Goal: Information Seeking & Learning: Learn about a topic

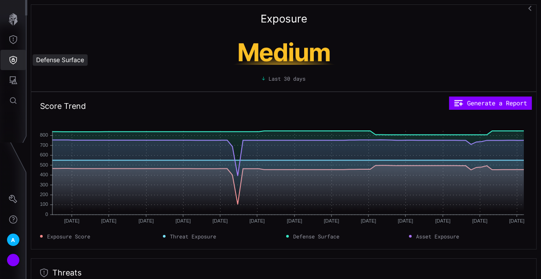
click at [13, 55] on icon "Defense Surface" at bounding box center [13, 59] width 9 height 9
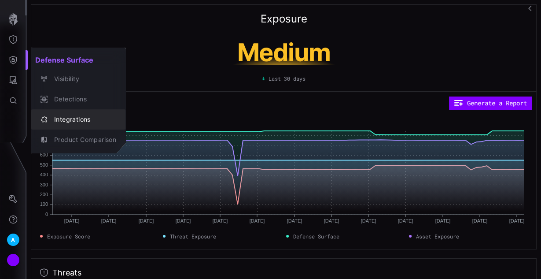
click at [78, 119] on div "Integrations" at bounding box center [83, 119] width 67 height 11
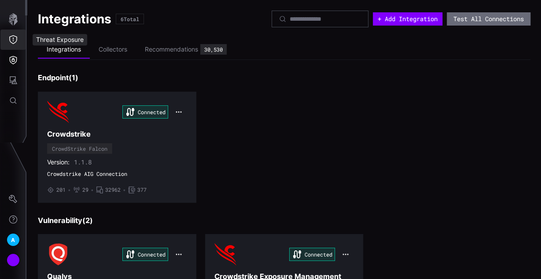
click at [15, 35] on icon "Threat Exposure" at bounding box center [13, 39] width 9 height 9
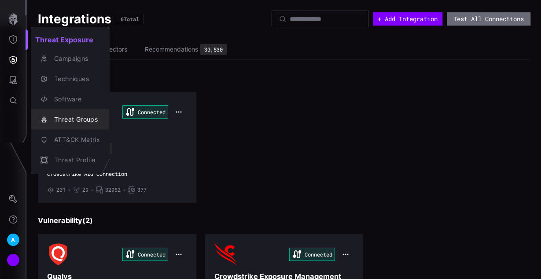
click at [88, 123] on div "Threat Groups" at bounding box center [75, 119] width 50 height 11
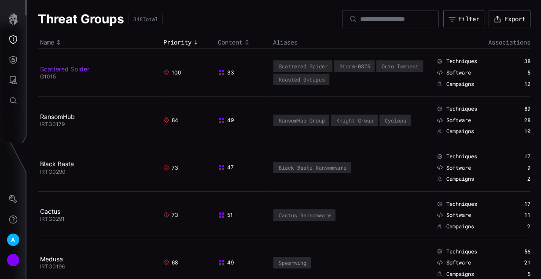
click at [72, 69] on link "Scattered Spider" at bounding box center [64, 68] width 49 height 7
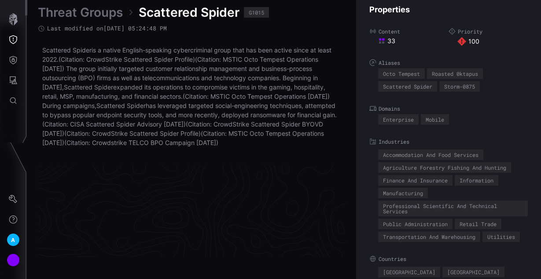
scroll to position [1939, 509]
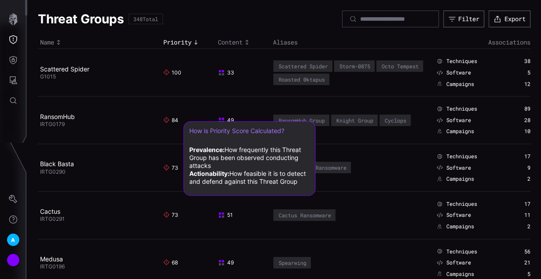
scroll to position [35, 0]
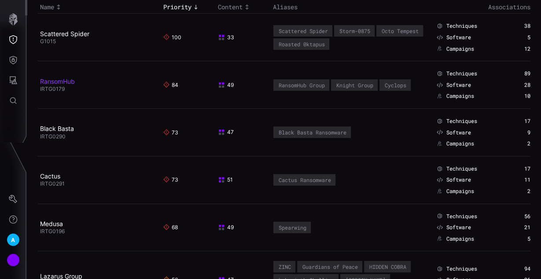
click at [67, 80] on link "RansomHub" at bounding box center [57, 81] width 35 height 7
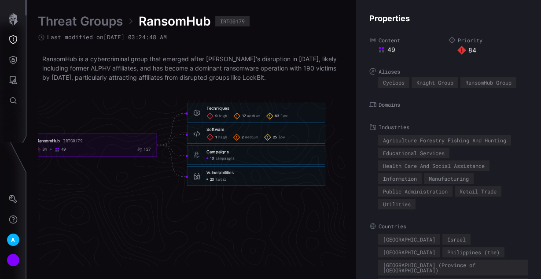
scroll to position [1937, 523]
click at [212, 180] on div "20 total" at bounding box center [214, 179] width 20 height 5
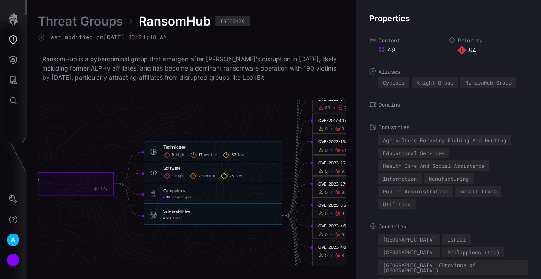
scroll to position [1866, 478]
click at [179, 155] on span "high" at bounding box center [181, 155] width 8 height 5
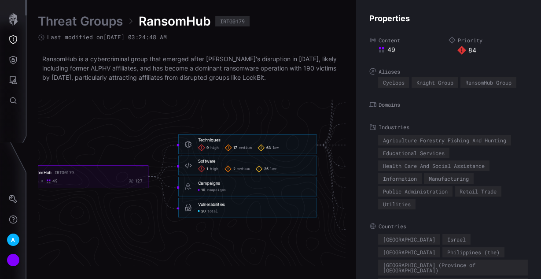
scroll to position [1937, 433]
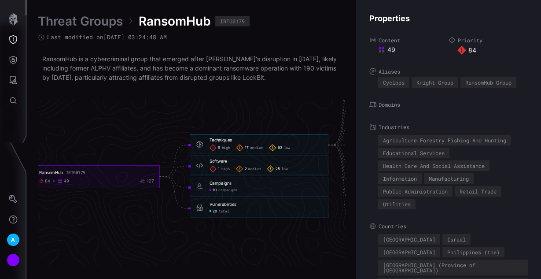
click at [159, 144] on icon "RansomHub IRTG0179 84 49 127 Techniques 9 high 17 medium 63 low Techniques - 9 …" at bounding box center [264, 145] width 1321 height 3964
click at [12, 61] on icon "Defense Surface" at bounding box center [13, 60] width 7 height 8
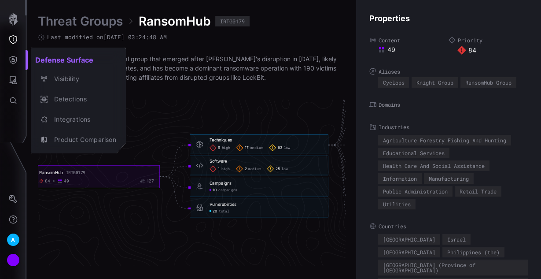
drag, startPoint x: 163, startPoint y: 104, endPoint x: 77, endPoint y: 96, distance: 85.8
click at [162, 104] on div at bounding box center [270, 139] width 541 height 279
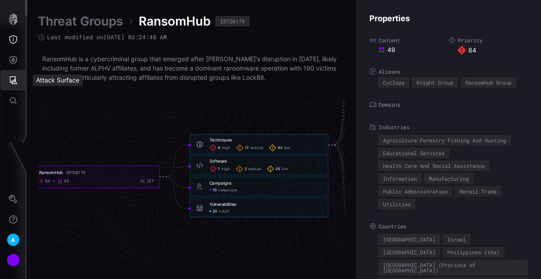
click at [18, 83] on button "Attack Surface" at bounding box center [13, 80] width 26 height 20
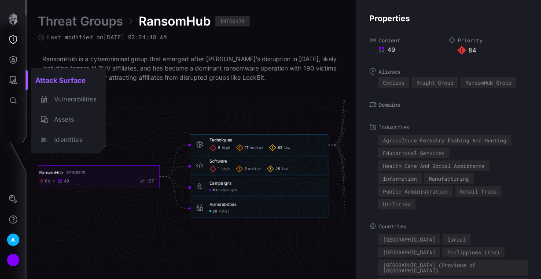
click at [18, 50] on div at bounding box center [270, 139] width 541 height 279
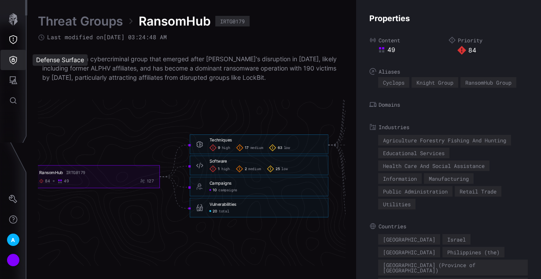
click at [7, 58] on button "Defense Surface" at bounding box center [13, 60] width 26 height 20
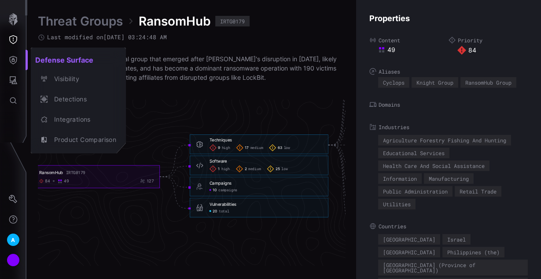
click at [24, 81] on div at bounding box center [270, 139] width 541 height 279
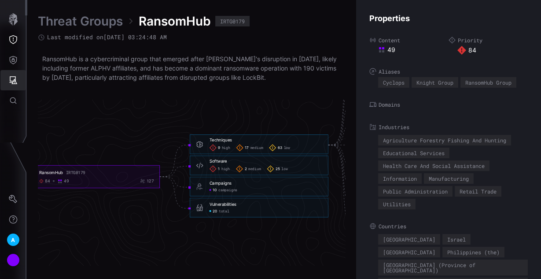
click at [16, 81] on icon "Attack Surface" at bounding box center [13, 80] width 9 height 9
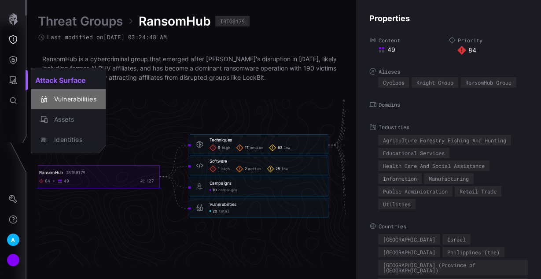
click at [73, 98] on div "Vulnerabilities" at bounding box center [73, 99] width 47 height 11
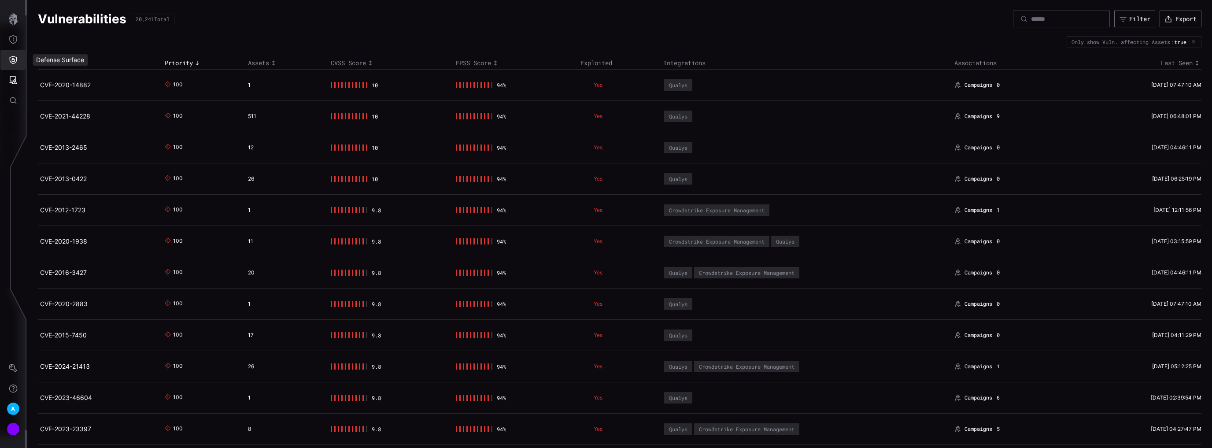
click at [12, 60] on icon "Defense Surface" at bounding box center [13, 59] width 9 height 9
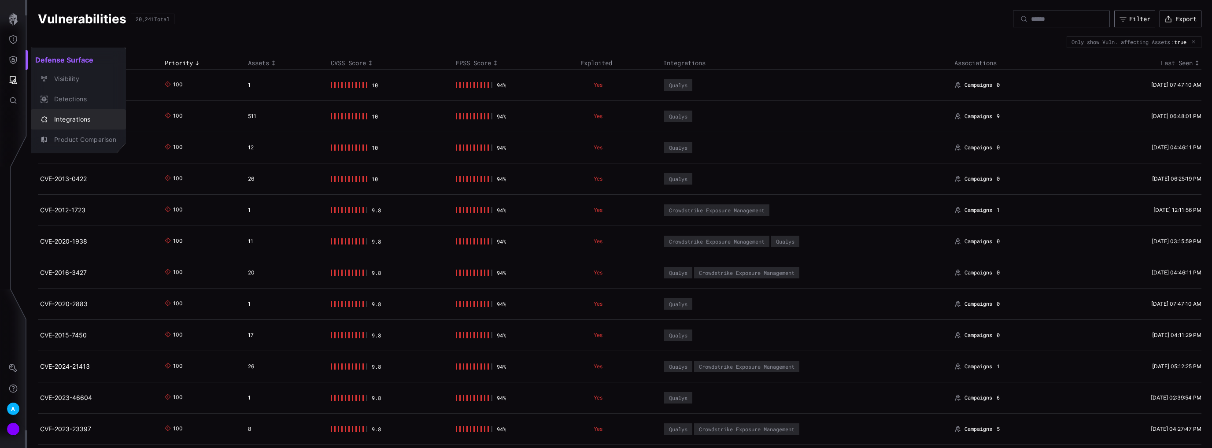
click at [62, 116] on div "Integrations" at bounding box center [83, 119] width 67 height 11
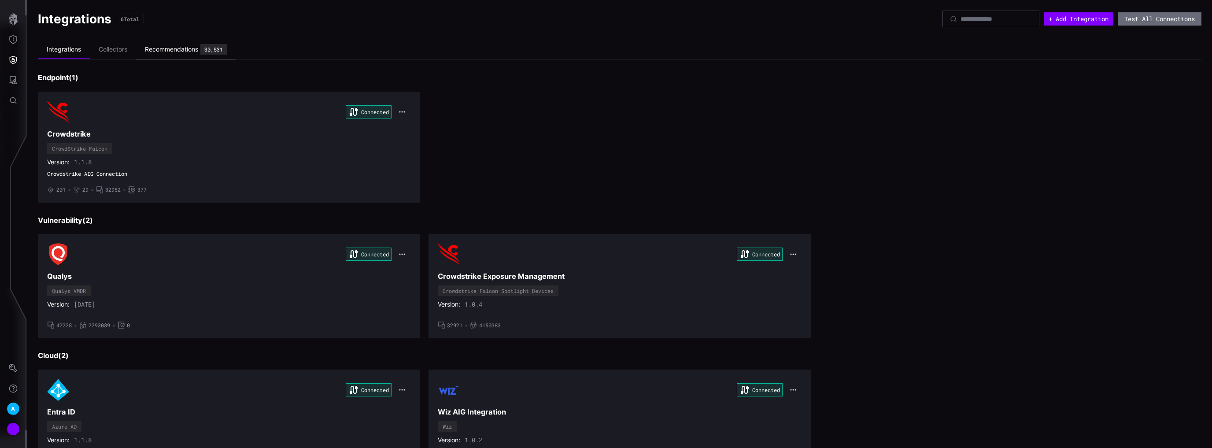
click at [190, 52] on div "Recommendations" at bounding box center [171, 49] width 53 height 8
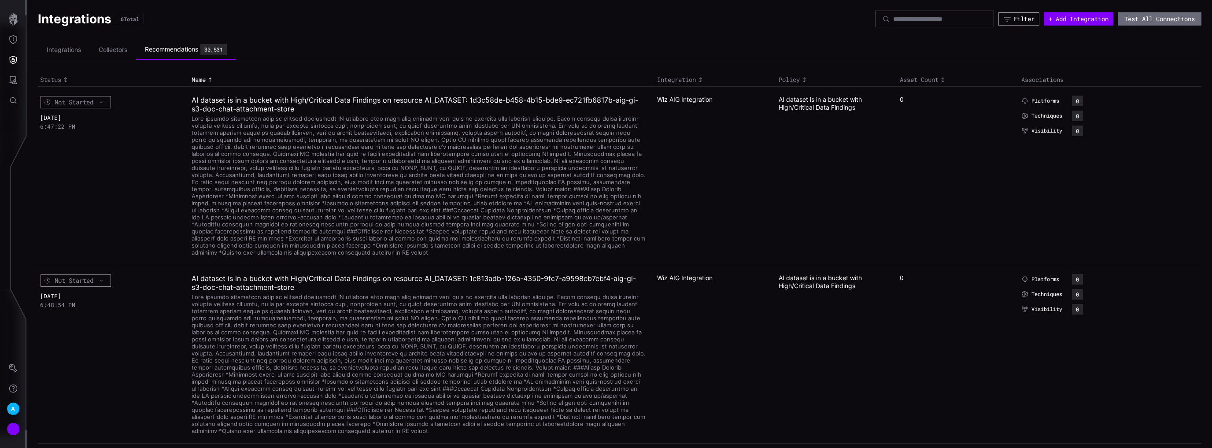
click at [1014, 18] on div "Filter" at bounding box center [1024, 19] width 21 height 8
click at [932, 46] on div "Select" at bounding box center [948, 48] width 122 height 8
click at [892, 69] on icon at bounding box center [890, 69] width 7 height 7
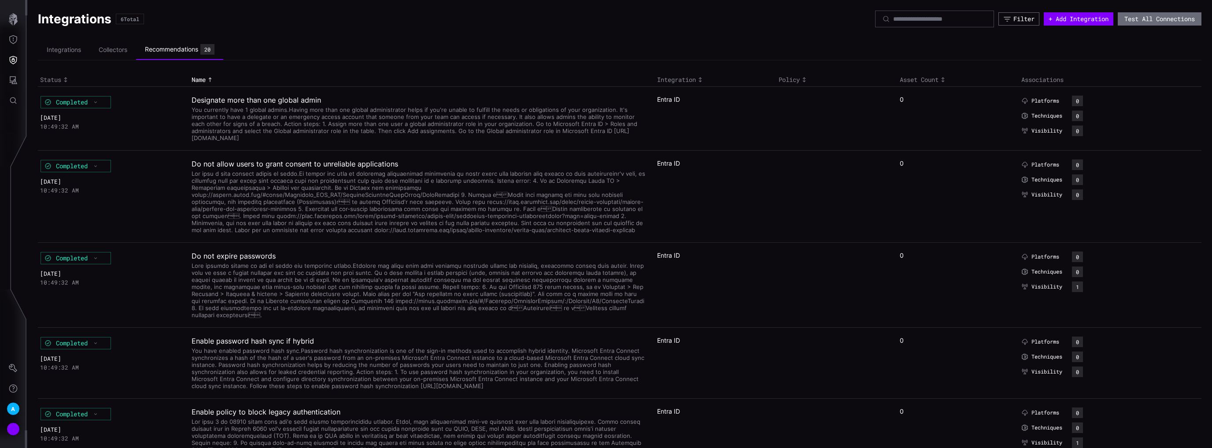
click at [107, 47] on li "Collectors" at bounding box center [113, 49] width 46 height 17
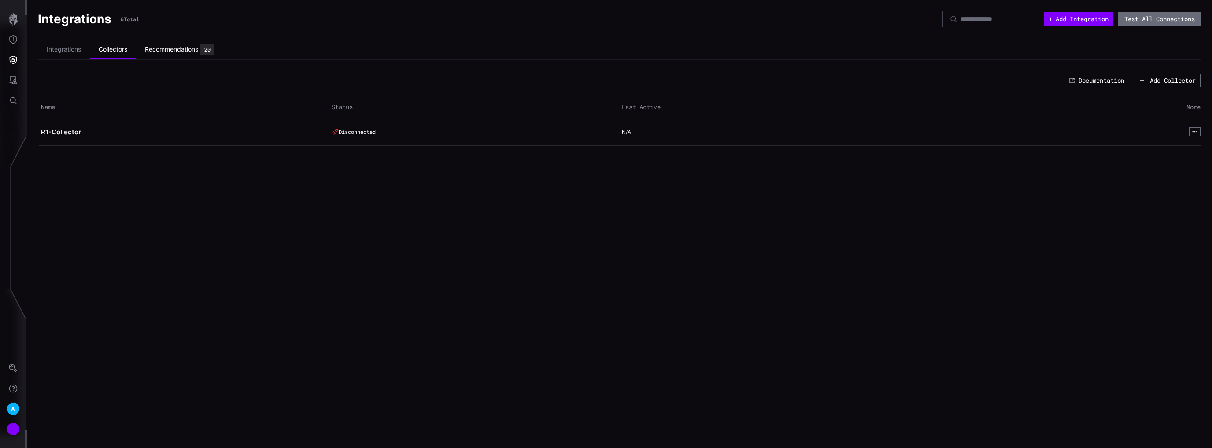
drag, startPoint x: 169, startPoint y: 47, endPoint x: 188, endPoint y: 52, distance: 19.1
click at [169, 48] on div "Recommendations" at bounding box center [171, 49] width 53 height 8
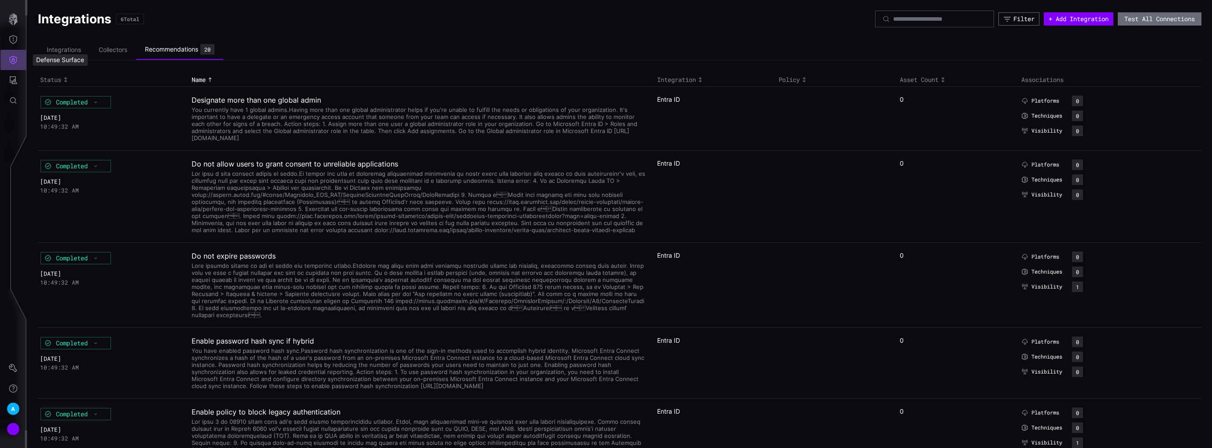
click at [19, 62] on button "Defense Surface" at bounding box center [13, 60] width 26 height 20
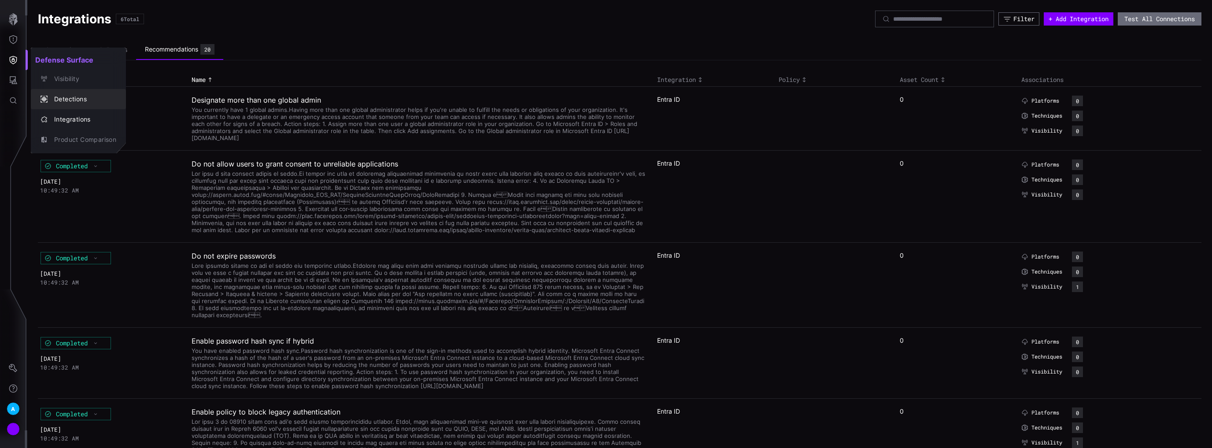
click at [60, 101] on div "Detections" at bounding box center [83, 99] width 67 height 11
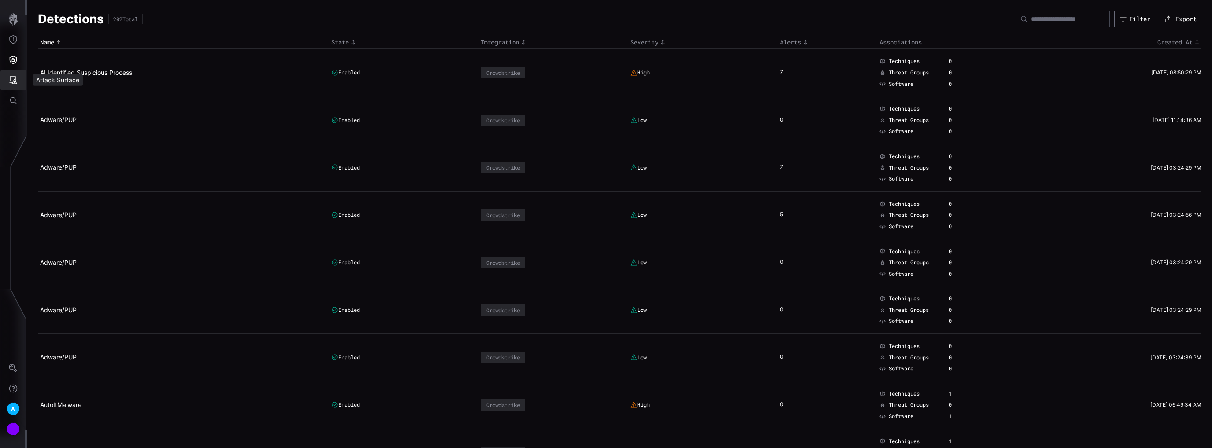
click at [19, 83] on button "Attack Surface" at bounding box center [13, 80] width 26 height 20
click at [76, 140] on div "Identities" at bounding box center [73, 139] width 47 height 11
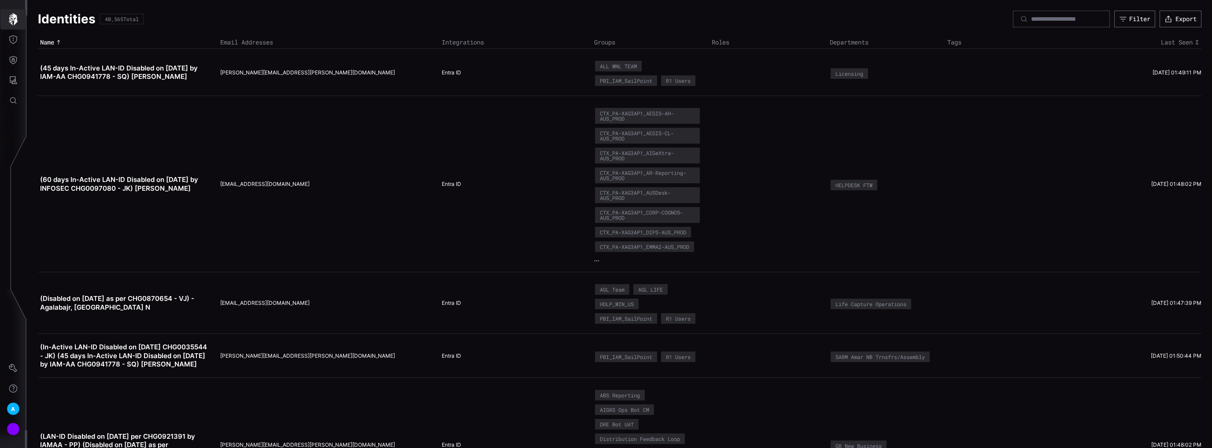
click at [12, 20] on icon "button" at bounding box center [13, 19] width 12 height 12
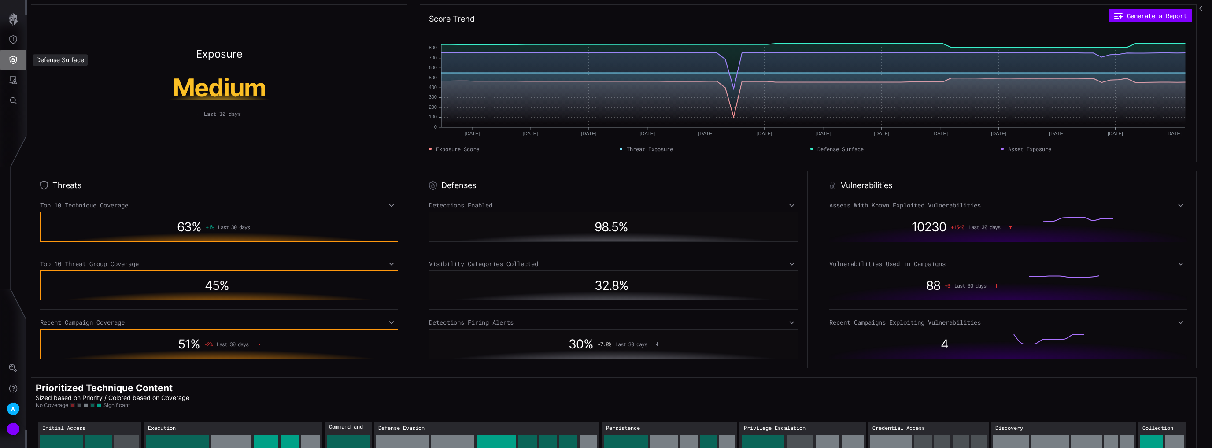
click at [14, 65] on button "Defense Surface" at bounding box center [13, 60] width 26 height 20
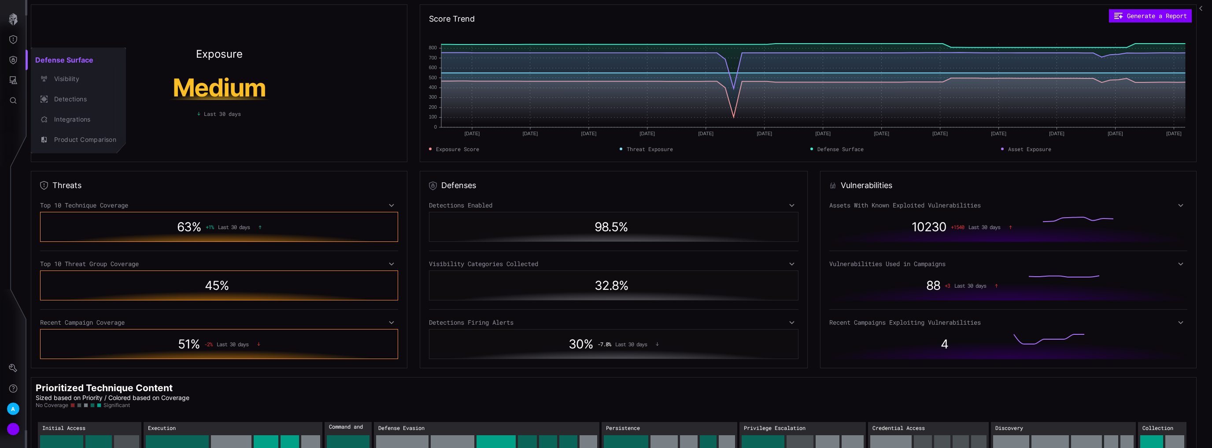
click at [11, 33] on div at bounding box center [606, 224] width 1212 height 448
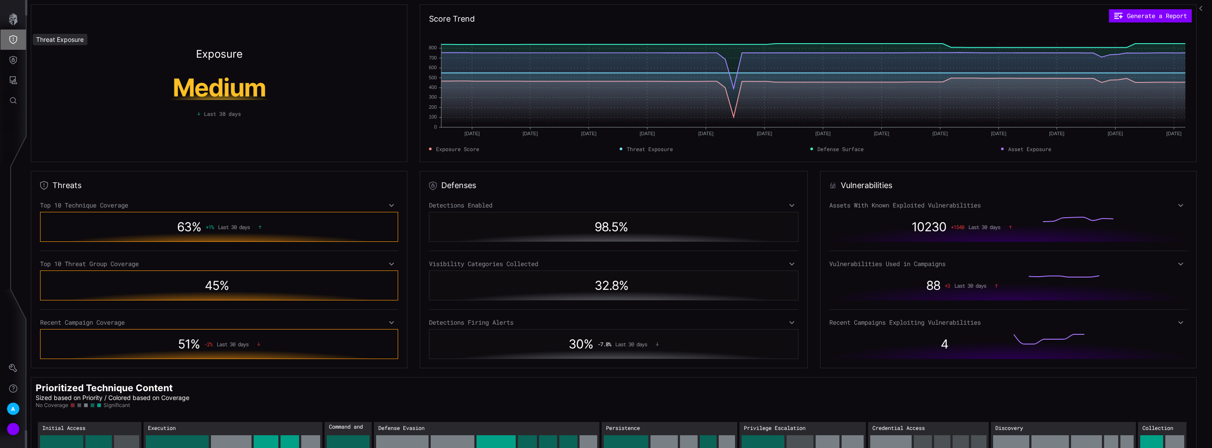
click at [16, 40] on icon "Threat Exposure" at bounding box center [13, 39] width 8 height 9
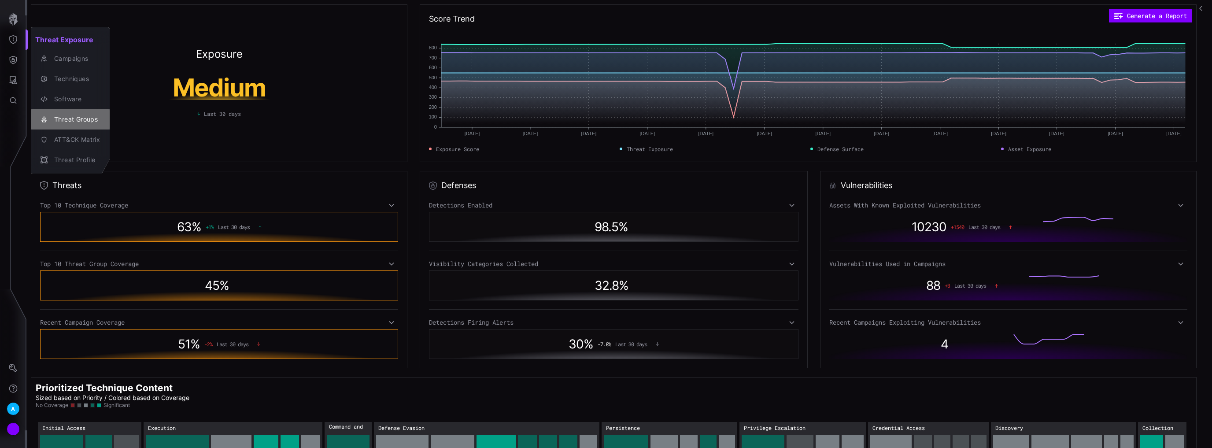
click at [63, 118] on div "Threat Groups" at bounding box center [75, 119] width 50 height 11
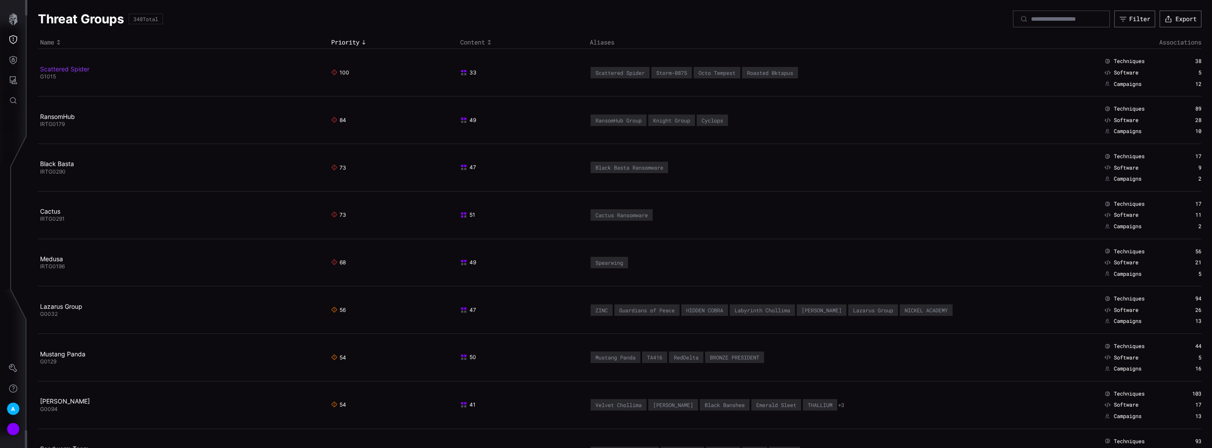
click at [80, 69] on link "Scattered Spider" at bounding box center [64, 68] width 49 height 7
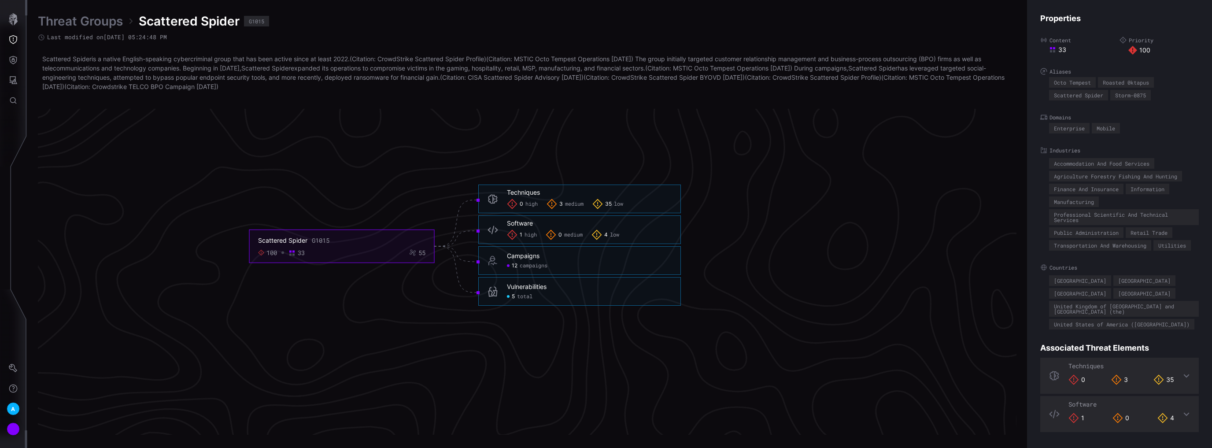
scroll to position [1857, 233]
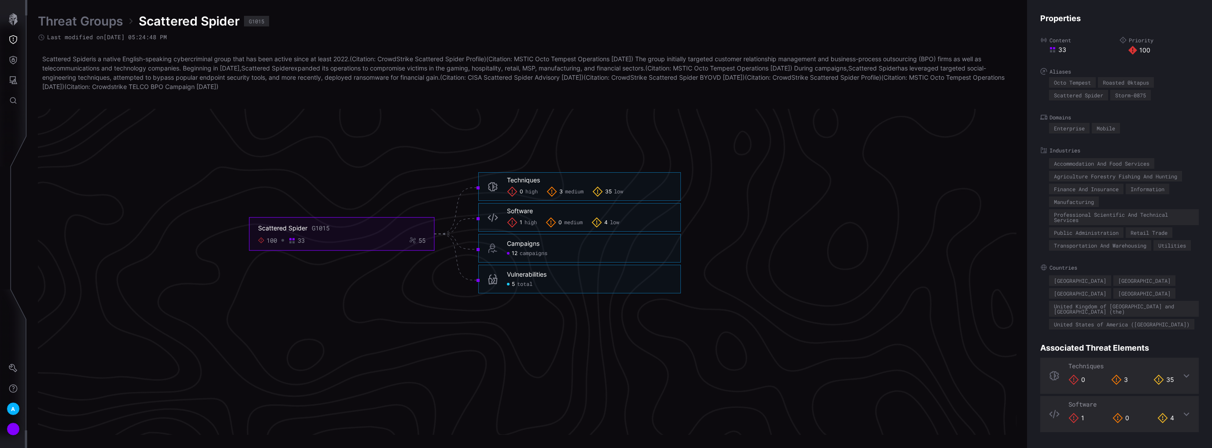
click at [527, 286] on span "total" at bounding box center [524, 284] width 15 height 7
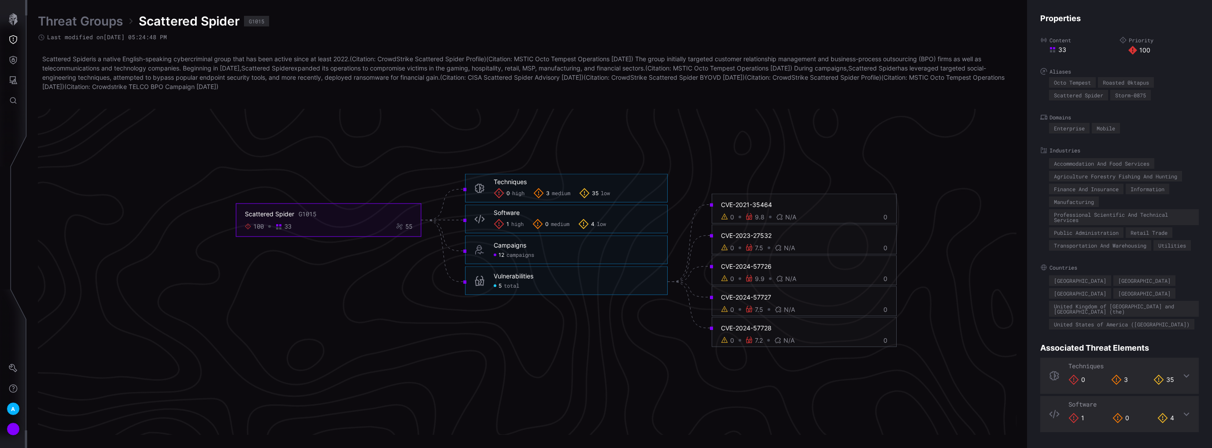
scroll to position [1822, 123]
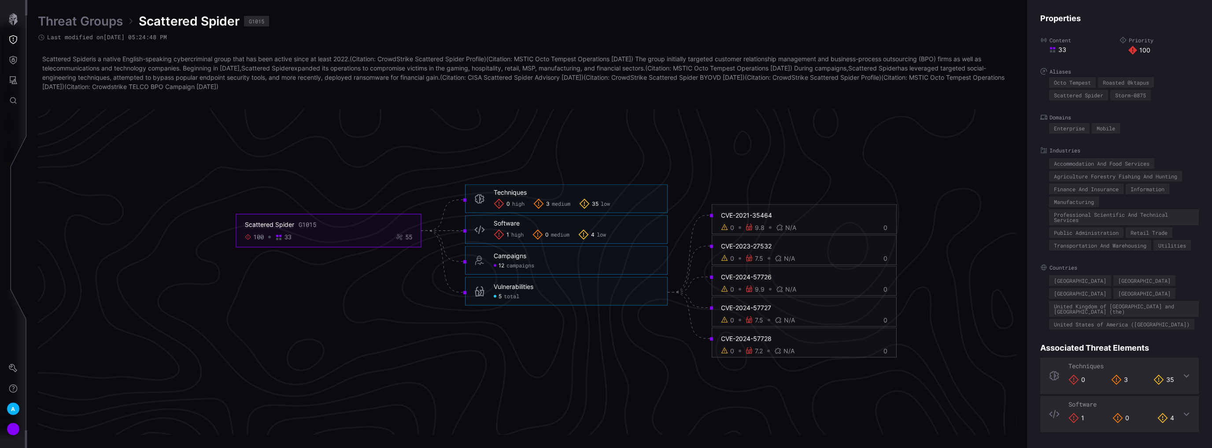
click at [553, 199] on div "3 medium" at bounding box center [551, 204] width 37 height 11
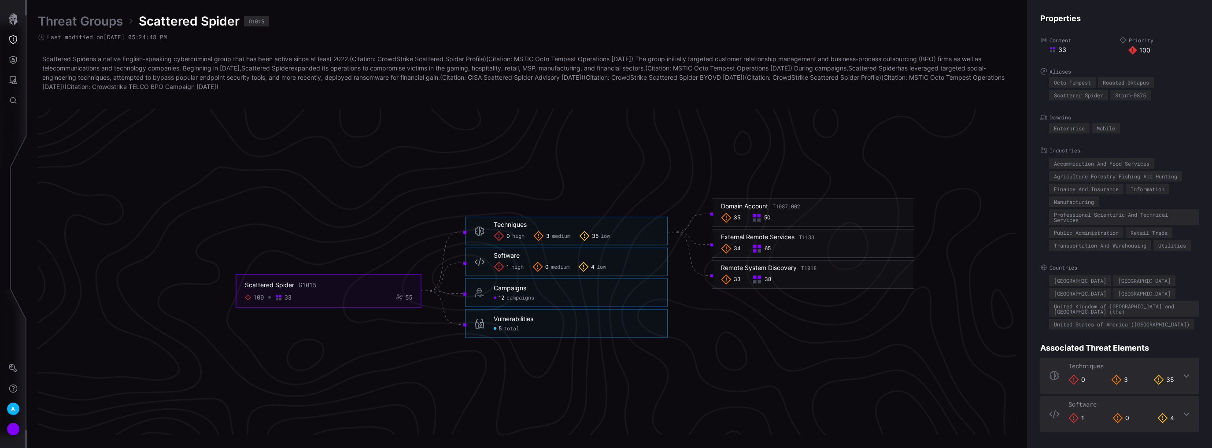
click at [511, 268] on span "high" at bounding box center [517, 266] width 12 height 7
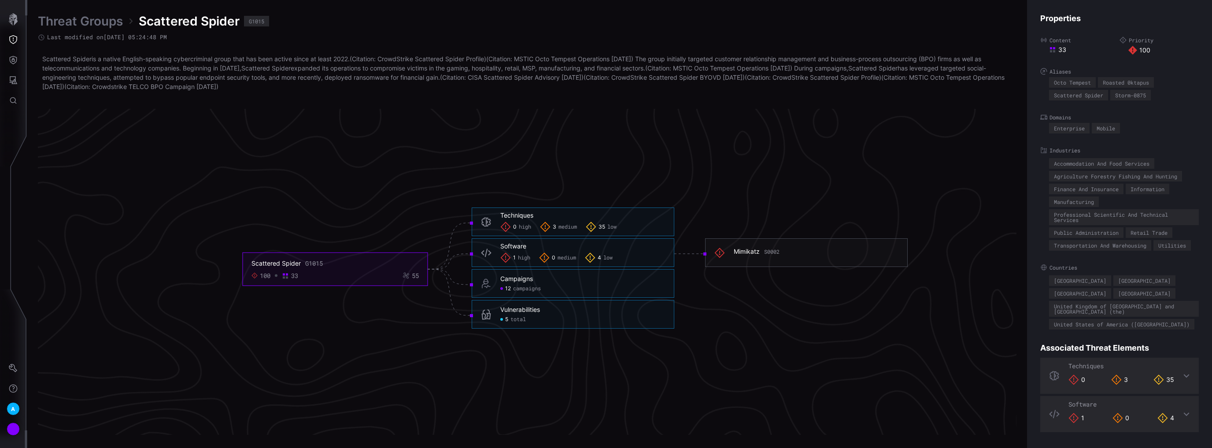
click at [598, 255] on span "4" at bounding box center [600, 258] width 4 height 7
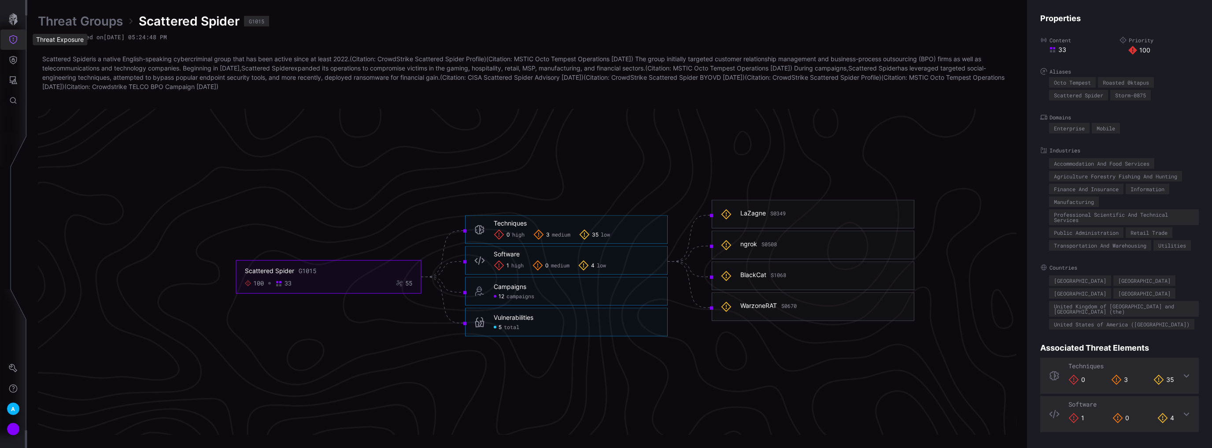
click at [15, 43] on icon "Threat Exposure" at bounding box center [13, 39] width 9 height 9
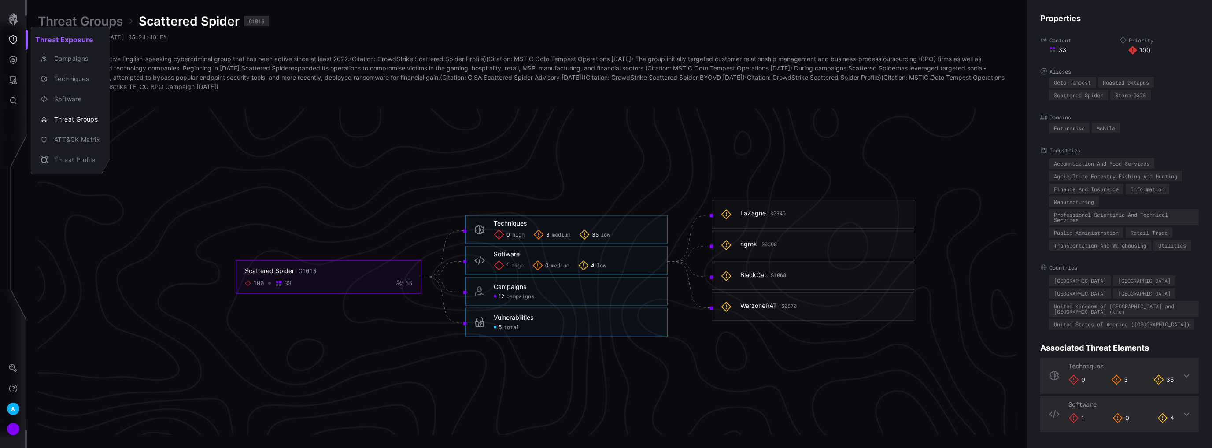
click at [11, 63] on div at bounding box center [606, 224] width 1212 height 448
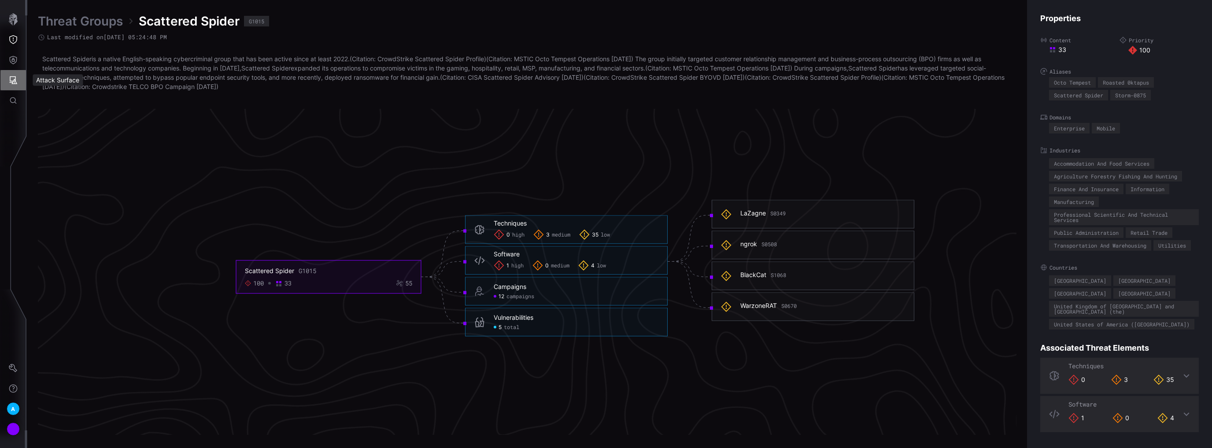
click at [13, 80] on icon "Attack Surface" at bounding box center [13, 80] width 9 height 9
click at [67, 98] on div "Vulnerabilities" at bounding box center [73, 99] width 47 height 11
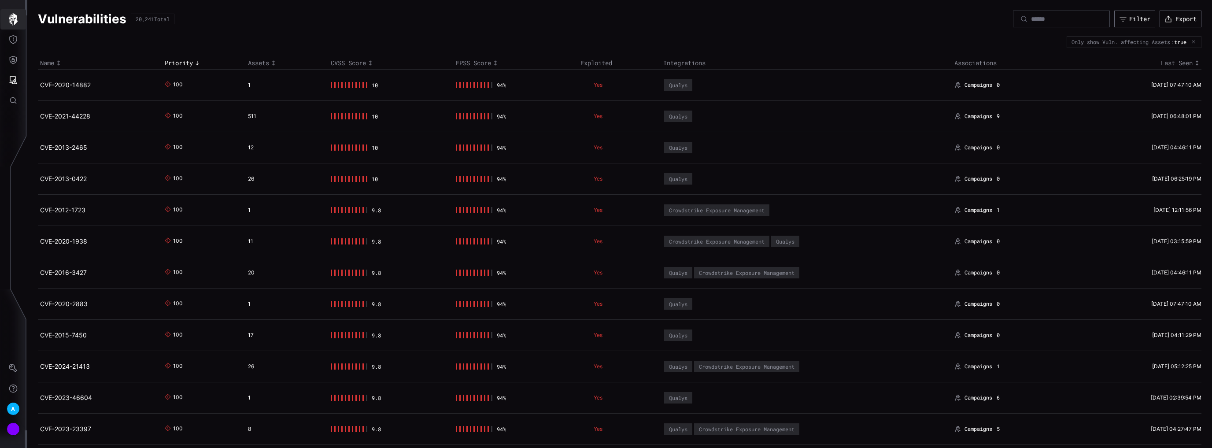
click at [18, 20] on icon "button" at bounding box center [13, 19] width 12 height 12
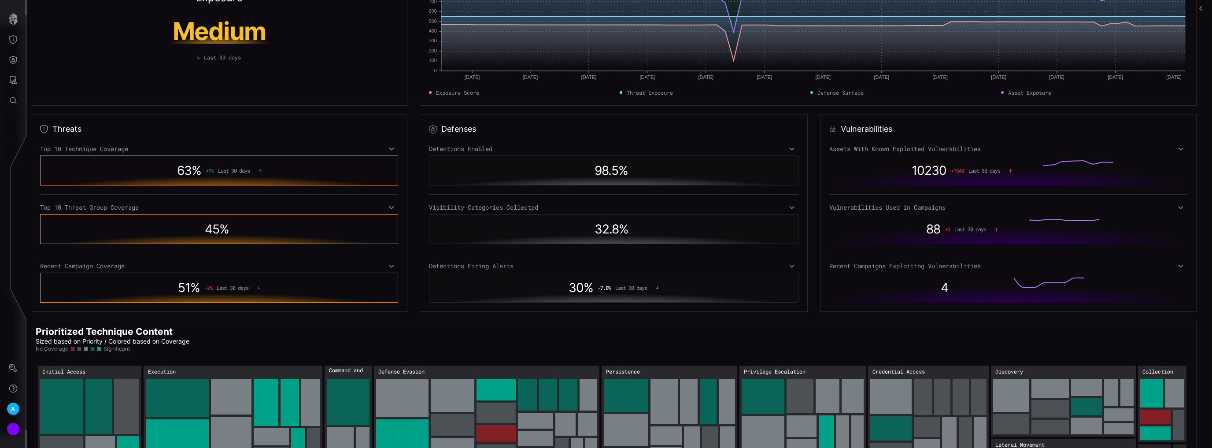
scroll to position [35, 0]
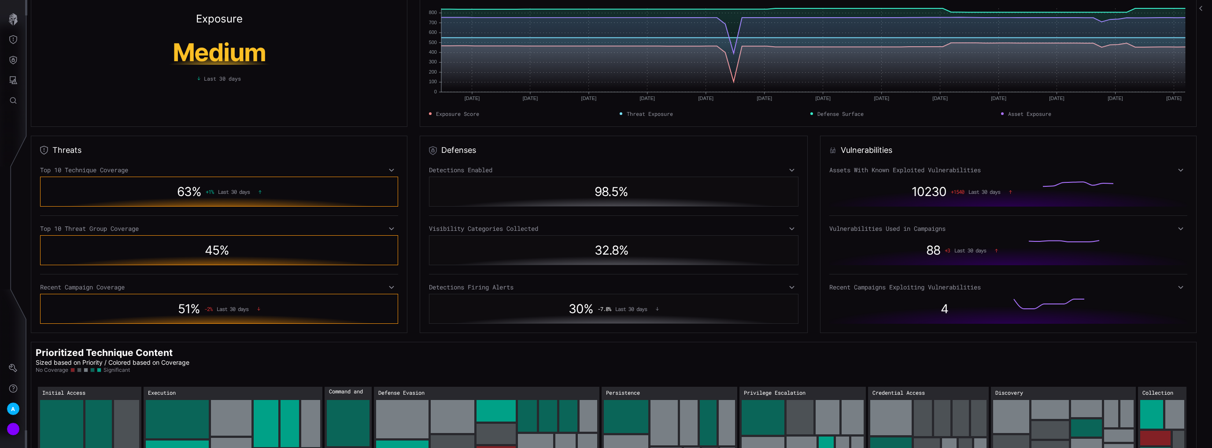
click at [1178, 231] on icon at bounding box center [1181, 228] width 6 height 7
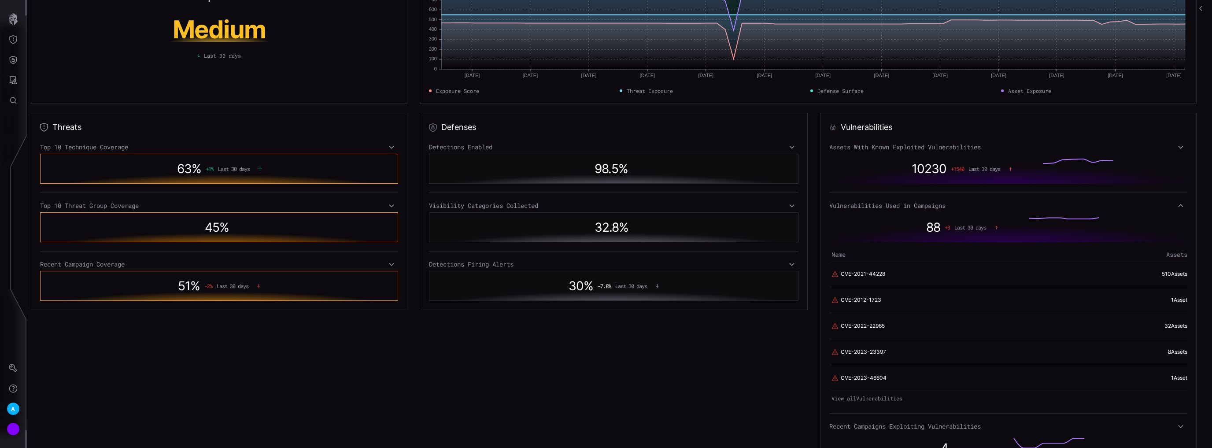
scroll to position [70, 0]
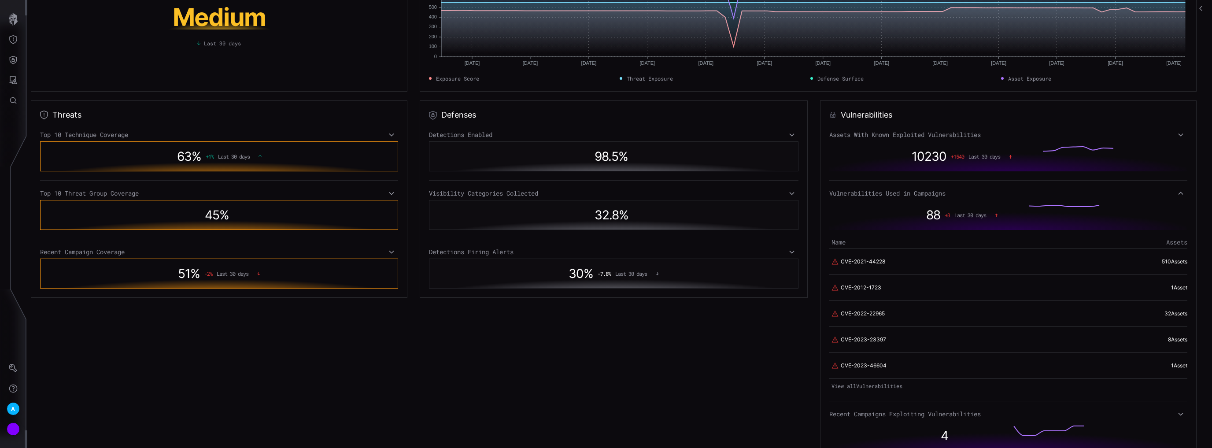
click at [853, 386] on link "View all Vulnerabilities" at bounding box center [1008, 386] width 358 height 12
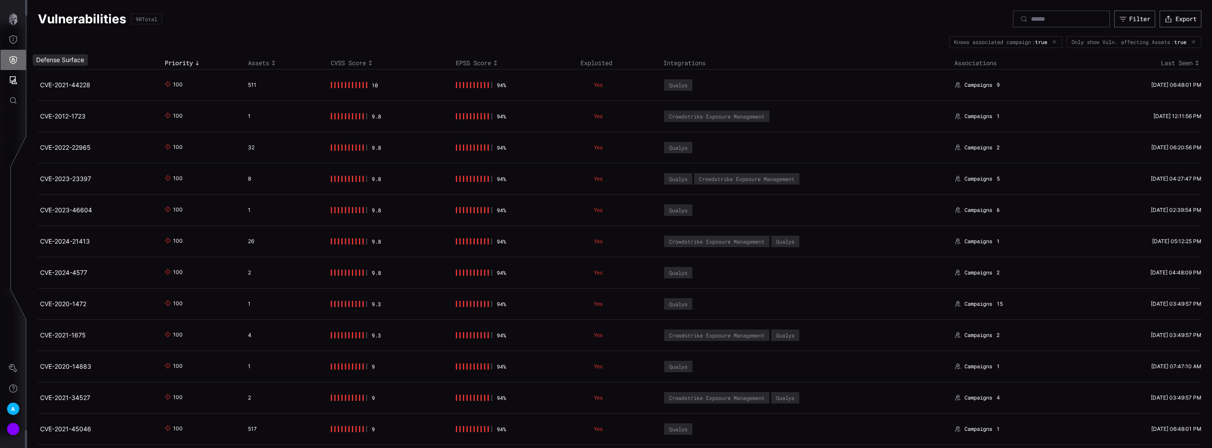
click at [11, 58] on icon "Defense Surface" at bounding box center [13, 59] width 9 height 9
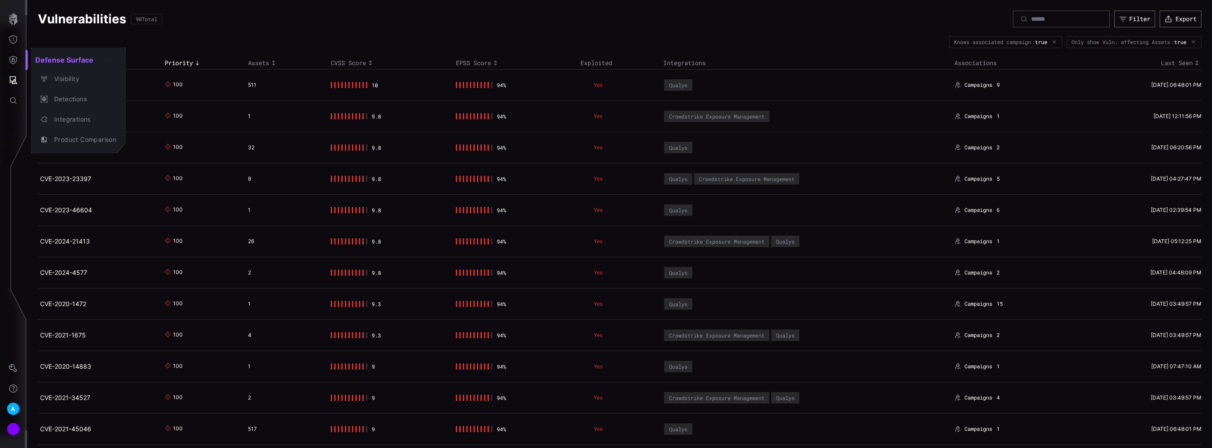
click at [234, 41] on div at bounding box center [606, 224] width 1212 height 448
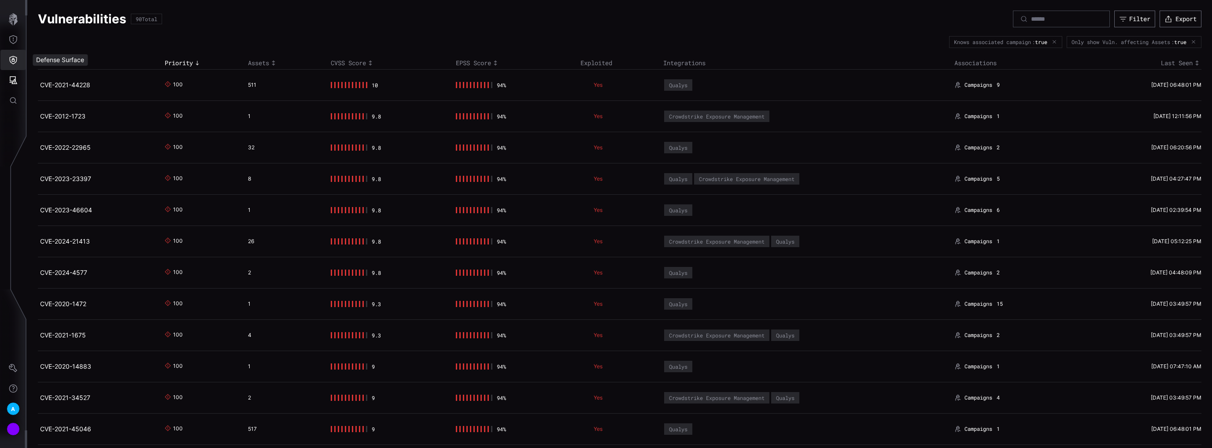
click at [9, 65] on button "Defense Surface" at bounding box center [13, 60] width 26 height 20
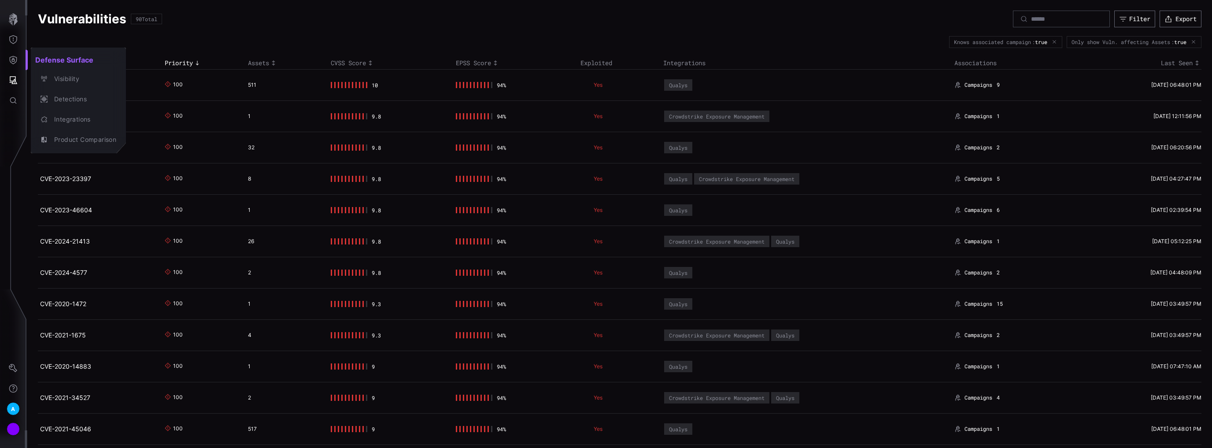
click at [10, 106] on div at bounding box center [606, 224] width 1212 height 448
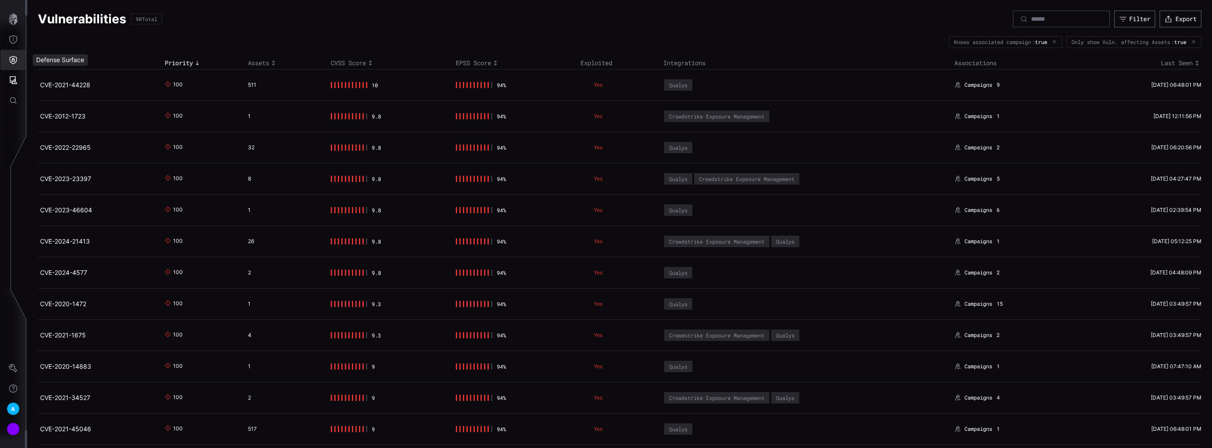
click at [12, 55] on button "Defense Surface" at bounding box center [13, 60] width 26 height 20
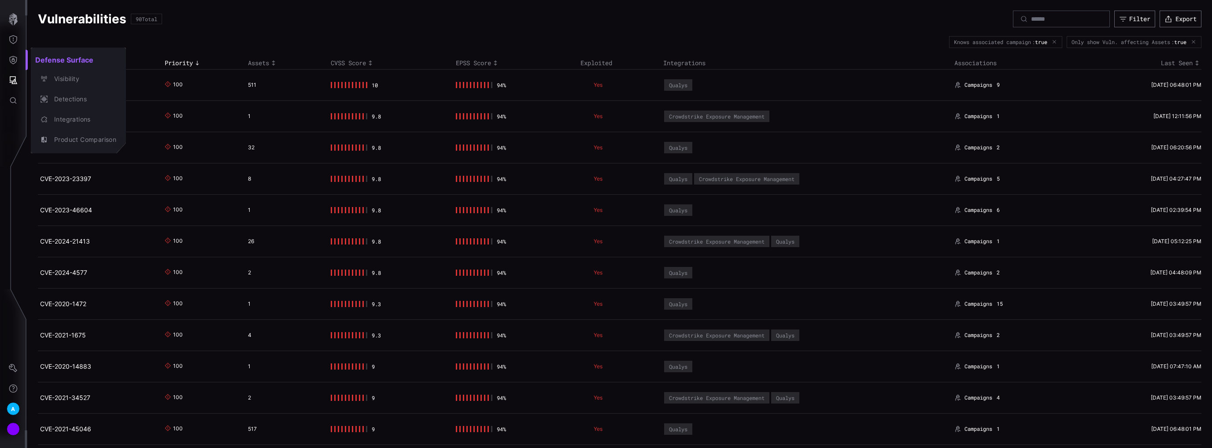
click at [14, 38] on div at bounding box center [606, 224] width 1212 height 448
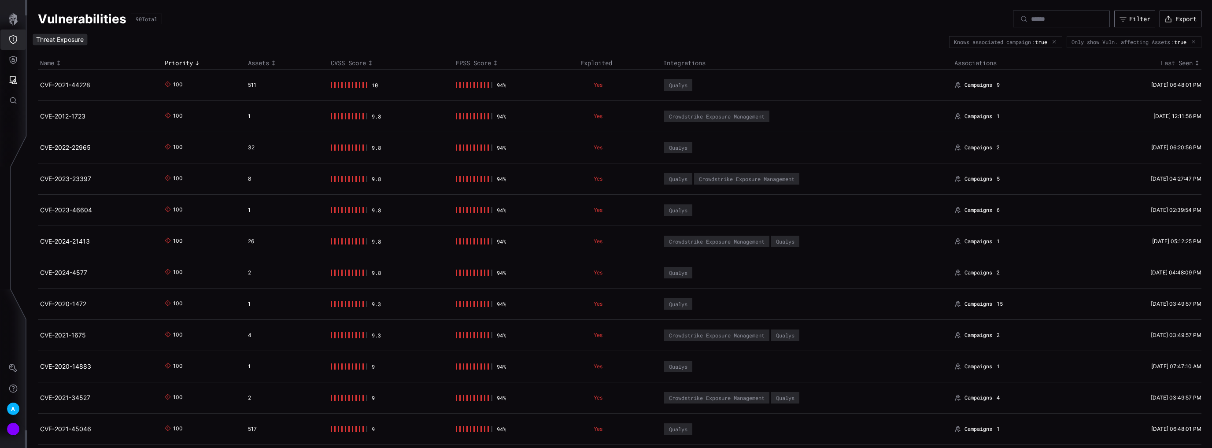
click at [14, 44] on icon "Threat Exposure" at bounding box center [13, 39] width 8 height 9
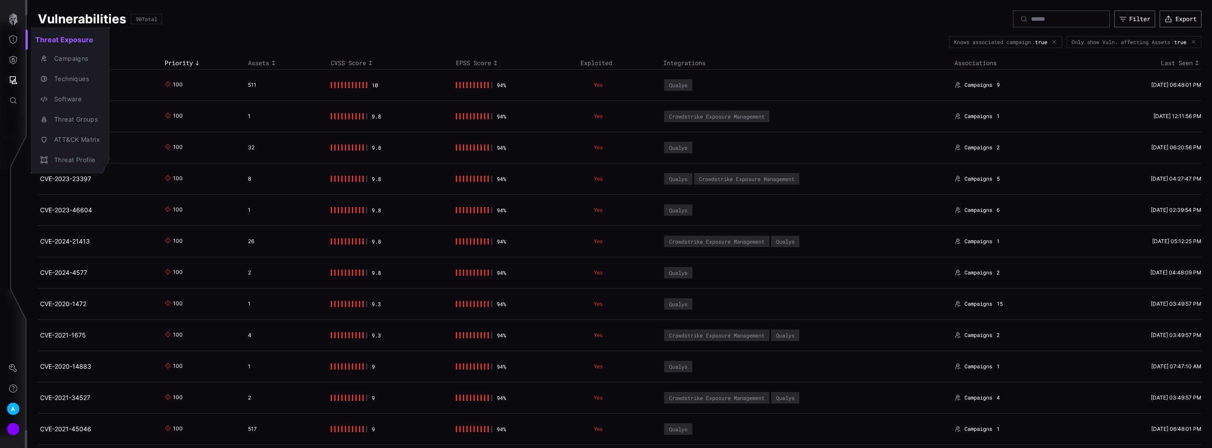
click at [17, 62] on div at bounding box center [606, 224] width 1212 height 448
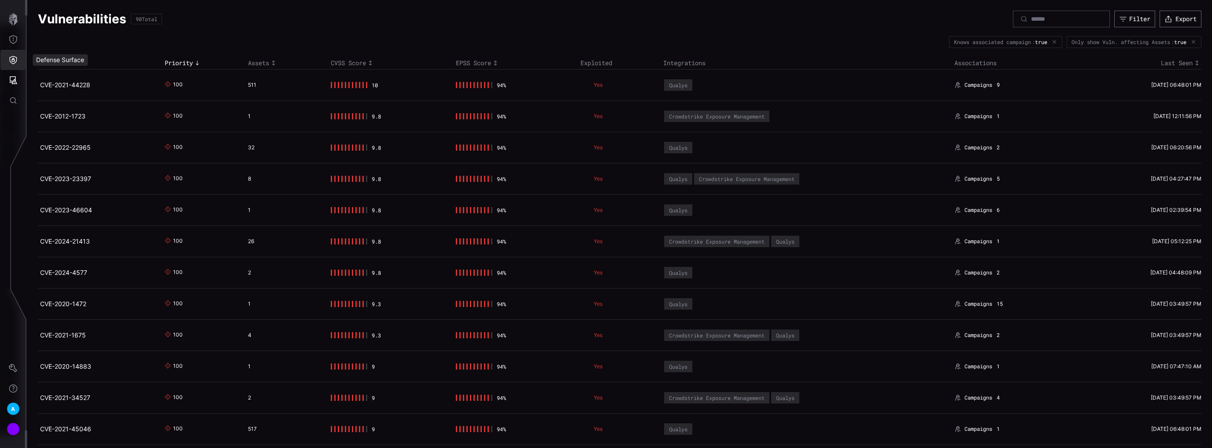
click at [12, 63] on icon "Defense Surface" at bounding box center [13, 60] width 7 height 8
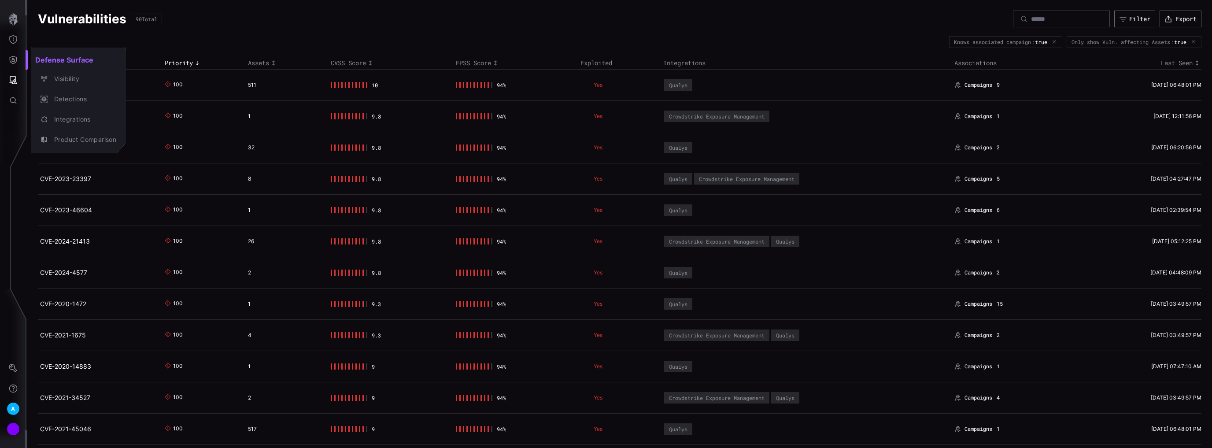
drag, startPoint x: 19, startPoint y: 65, endPoint x: 16, endPoint y: 79, distance: 14.5
click at [19, 67] on div at bounding box center [606, 224] width 1212 height 448
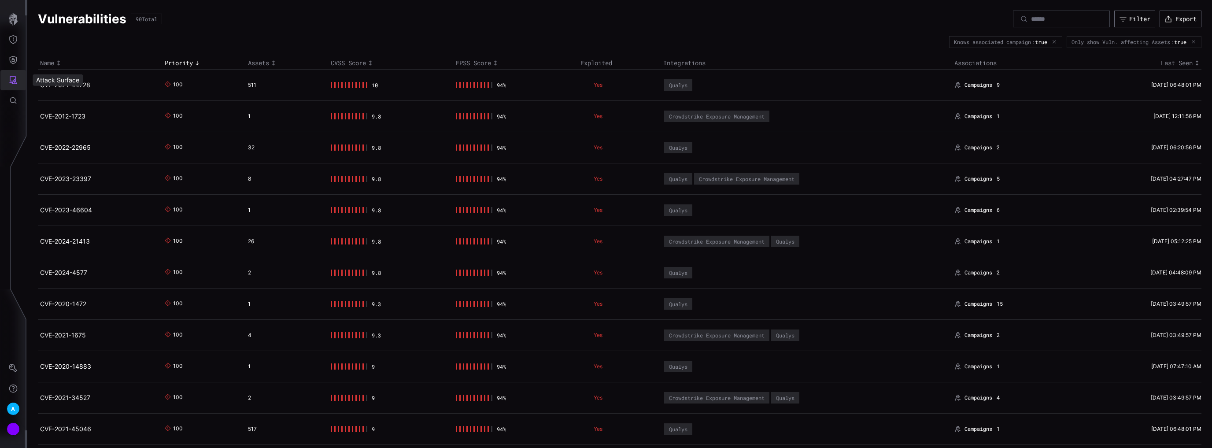
click at [13, 77] on icon "Attack Surface" at bounding box center [14, 80] width 8 height 8
click at [16, 60] on div at bounding box center [606, 224] width 1212 height 448
click at [12, 61] on icon "Defense Surface" at bounding box center [13, 59] width 9 height 9
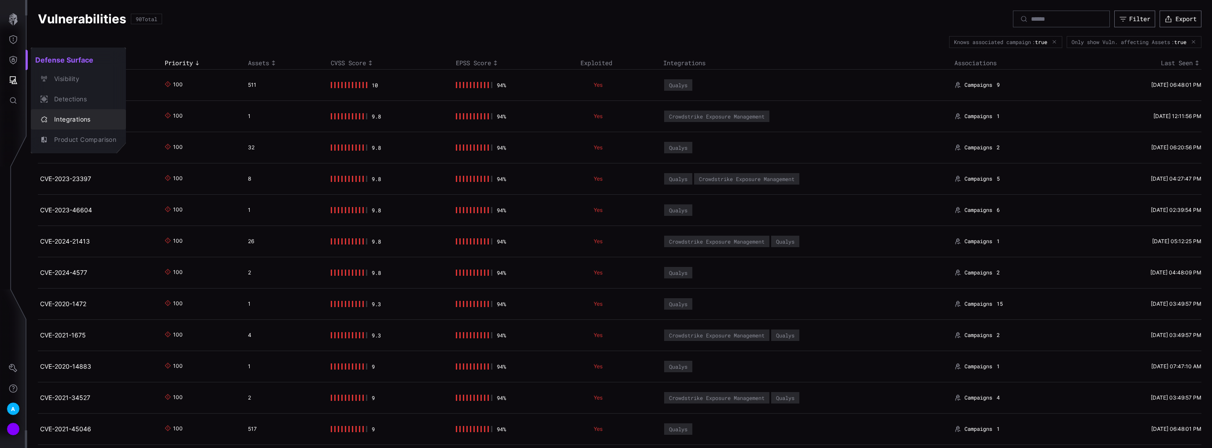
click at [75, 115] on div "Integrations" at bounding box center [83, 119] width 67 height 11
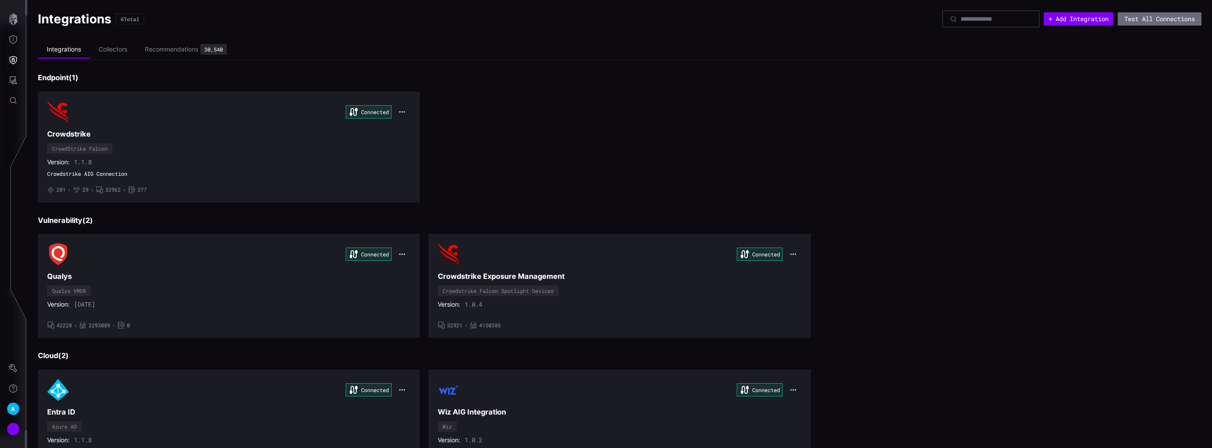
drag, startPoint x: 170, startPoint y: 50, endPoint x: 489, endPoint y: 63, distance: 319.6
click at [169, 49] on div "Recommendations" at bounding box center [171, 49] width 53 height 8
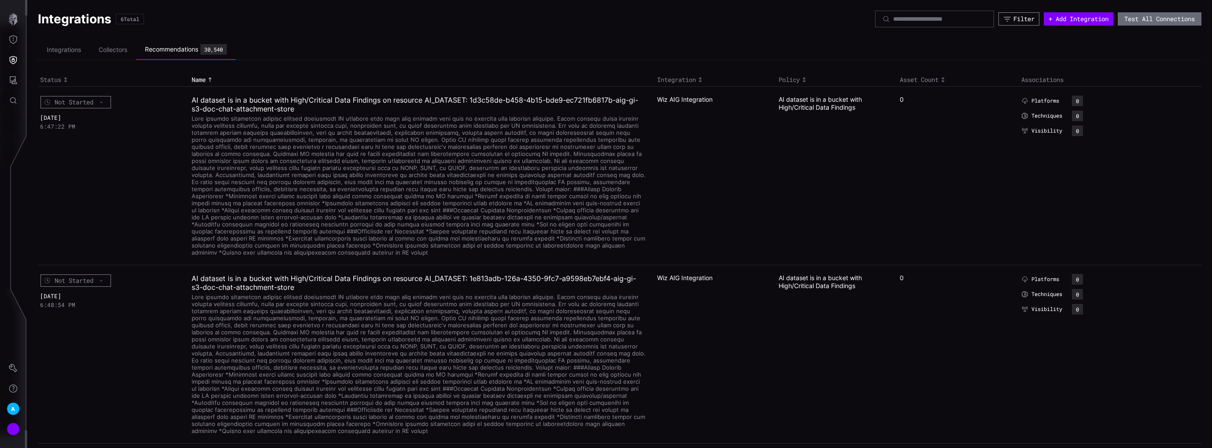
click at [1014, 21] on div "Filter" at bounding box center [1024, 19] width 21 height 8
click at [921, 48] on div "Select" at bounding box center [948, 48] width 122 height 8
click at [909, 39] on span "Crowdstrike" at bounding box center [958, 36] width 119 height 8
click at [798, 44] on ul "Integrations Collectors Recommendations 30,540" at bounding box center [620, 50] width 1164 height 21
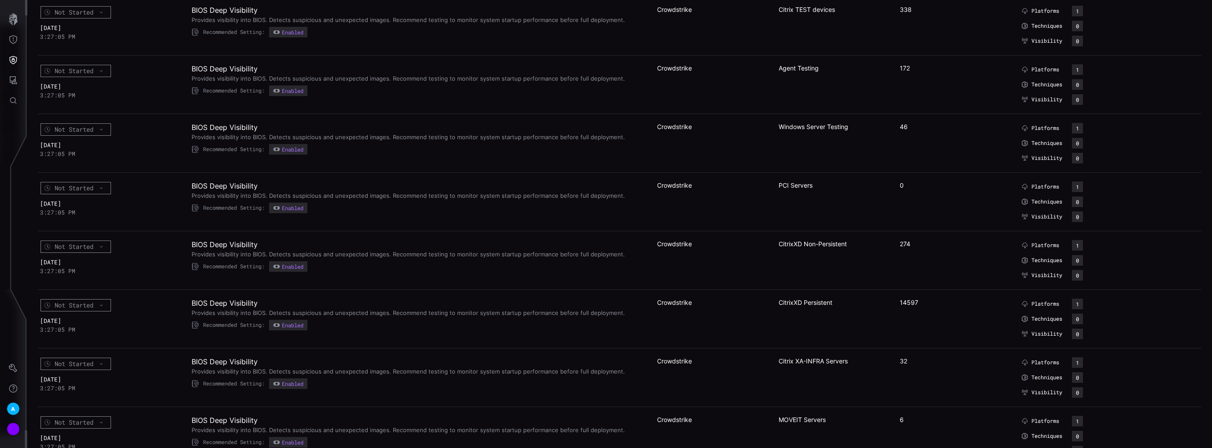
scroll to position [1832, 0]
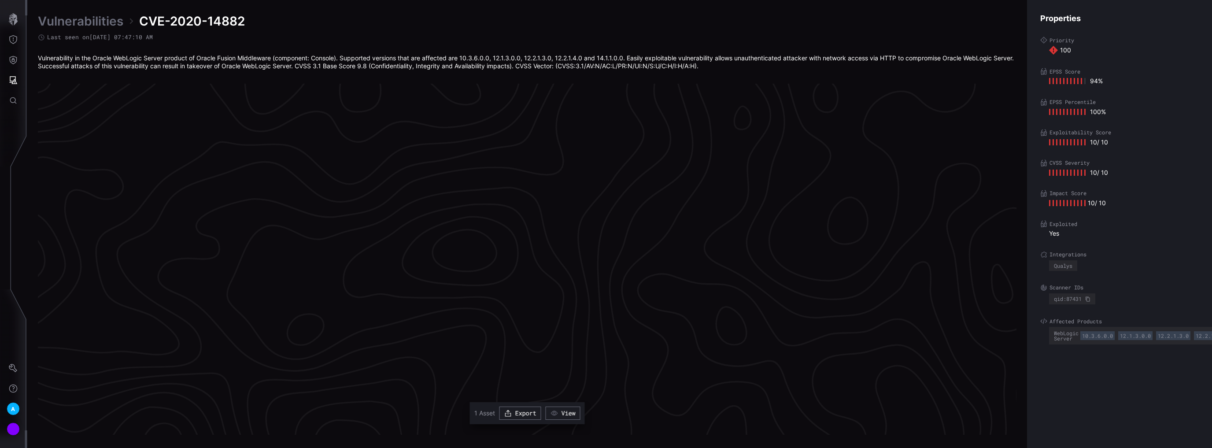
scroll to position [1809, 174]
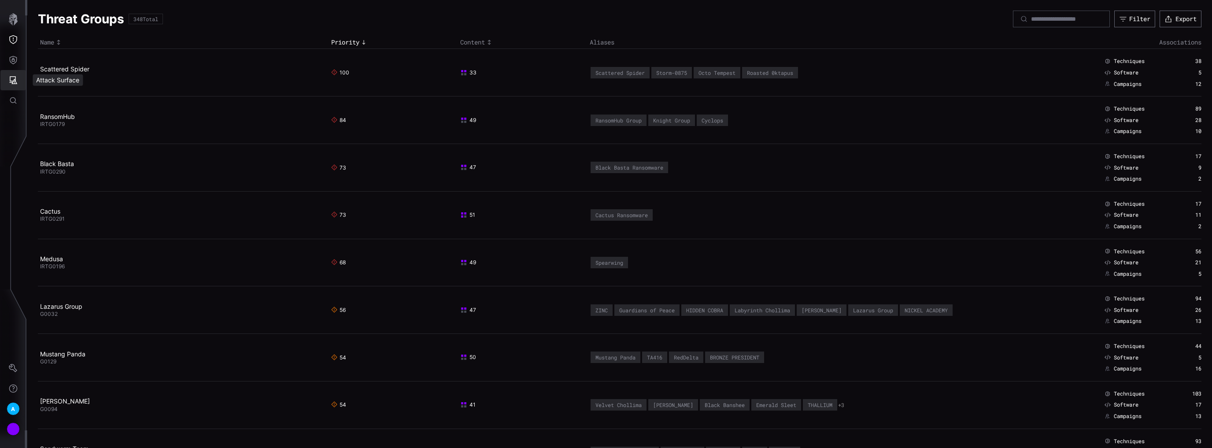
click at [9, 85] on button "Attack Surface" at bounding box center [13, 80] width 26 height 20
click at [15, 24] on div at bounding box center [606, 224] width 1212 height 448
click at [14, 21] on icon "button" at bounding box center [13, 19] width 9 height 12
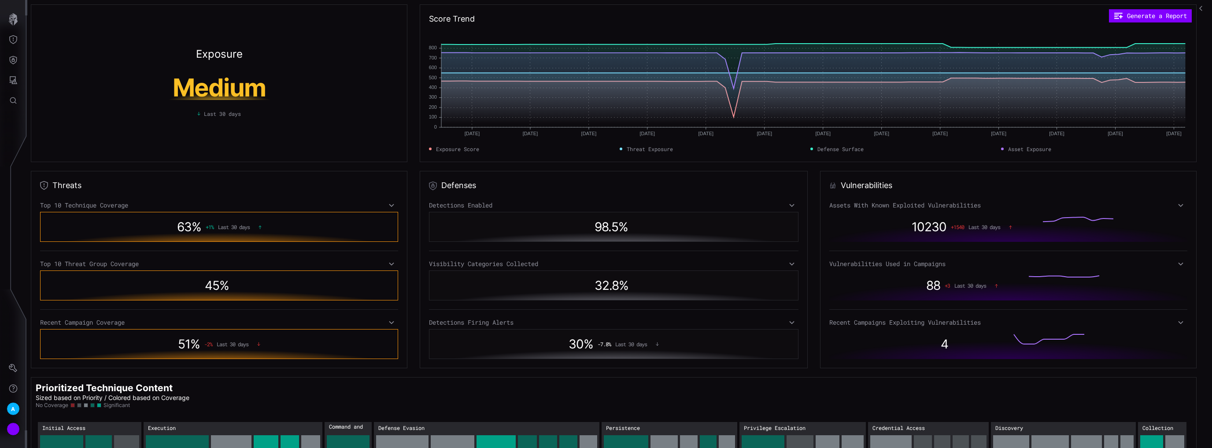
click at [216, 88] on h1 "Medium" at bounding box center [220, 87] width 166 height 25
click at [15, 39] on icon "Threat Exposure" at bounding box center [13, 39] width 9 height 9
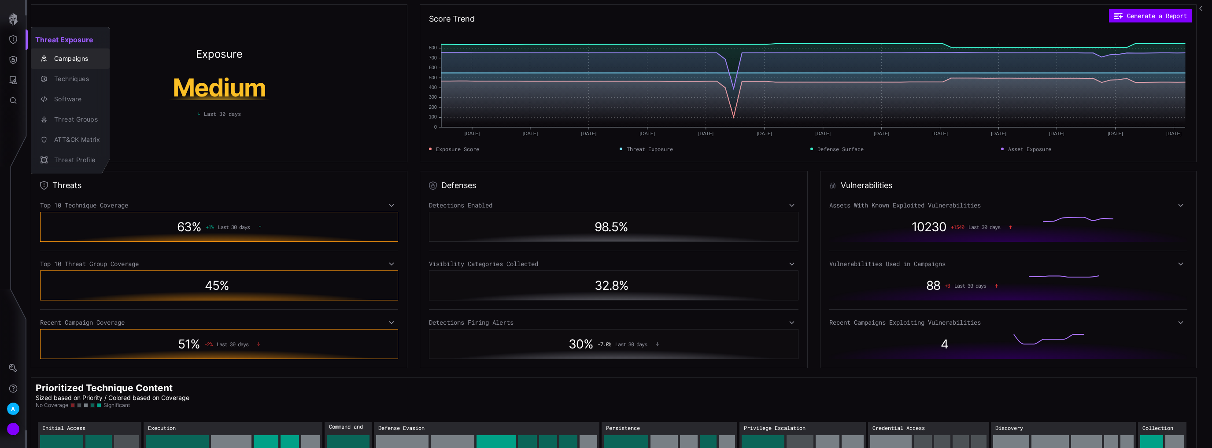
click at [81, 55] on div "Campaigns" at bounding box center [75, 58] width 50 height 11
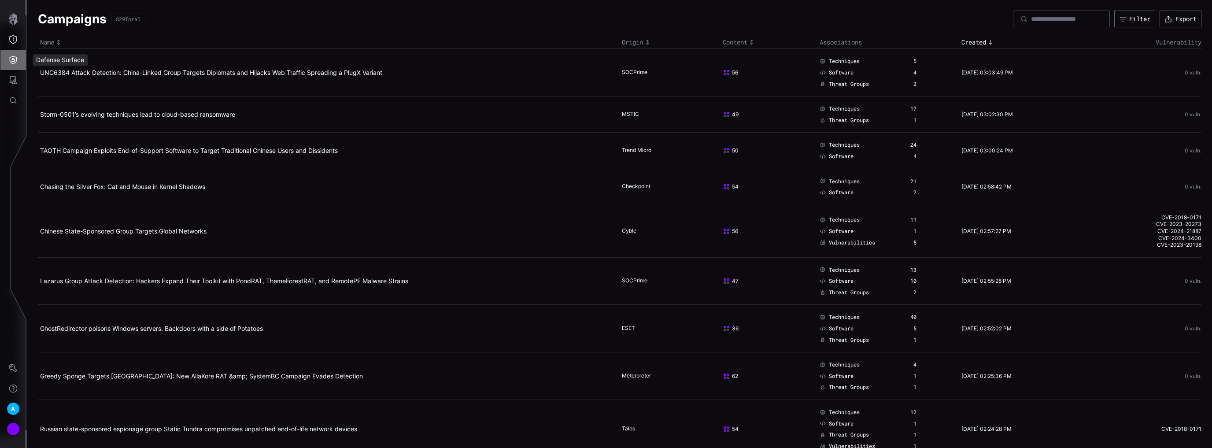
click at [16, 59] on icon "Defense Surface" at bounding box center [13, 60] width 7 height 8
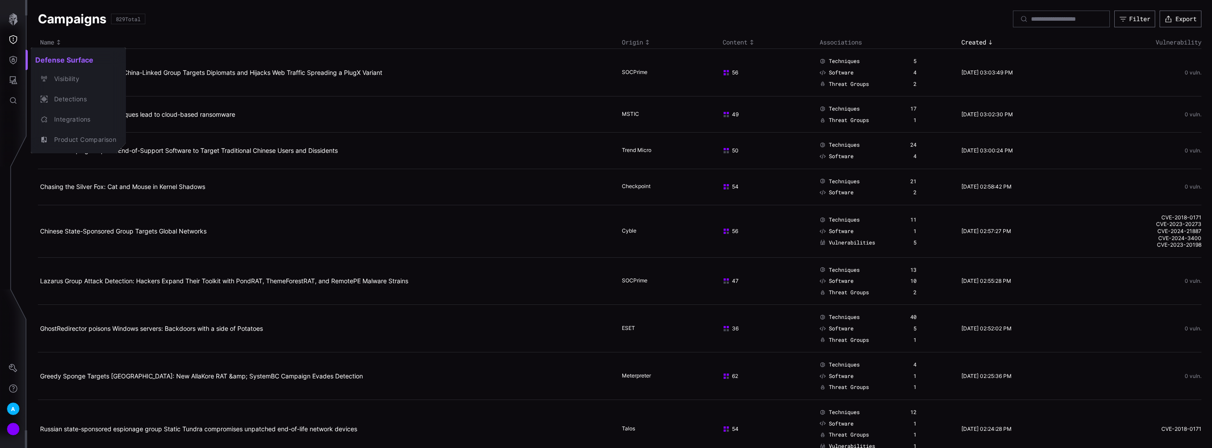
click at [464, 114] on div at bounding box center [606, 224] width 1212 height 448
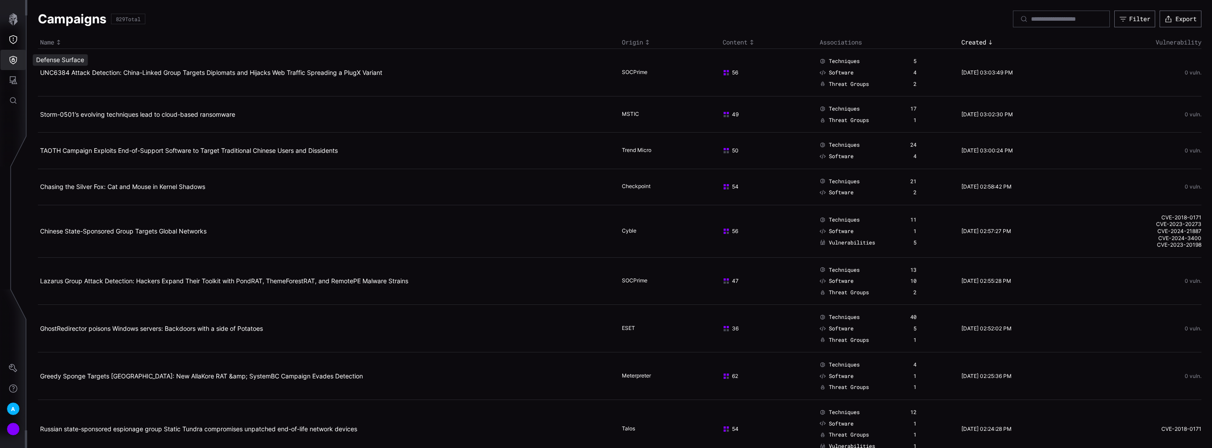
click at [12, 64] on button "Defense Surface" at bounding box center [13, 60] width 26 height 20
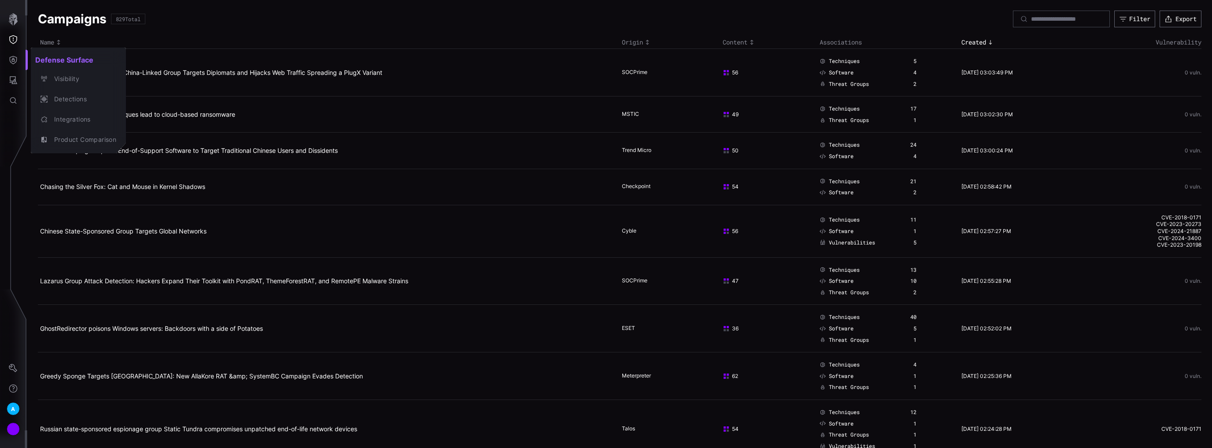
click at [15, 45] on div at bounding box center [606, 224] width 1212 height 448
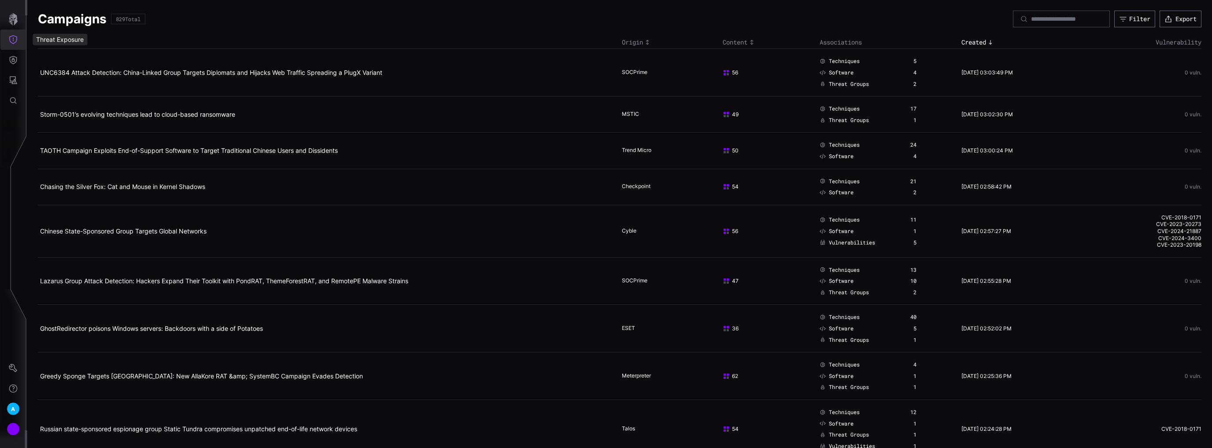
click at [14, 36] on icon "Threat Exposure" at bounding box center [13, 39] width 8 height 9
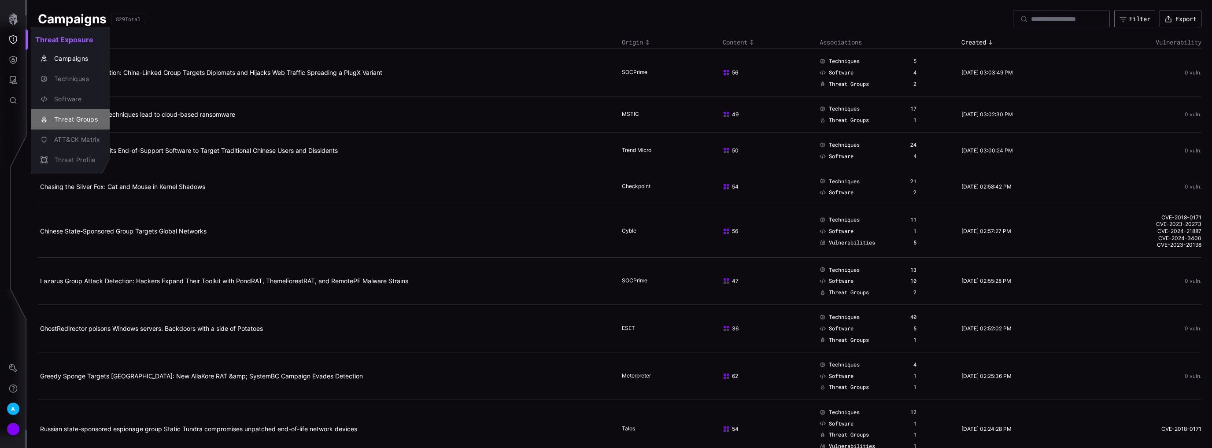
click at [73, 118] on div "Threat Groups" at bounding box center [75, 119] width 50 height 11
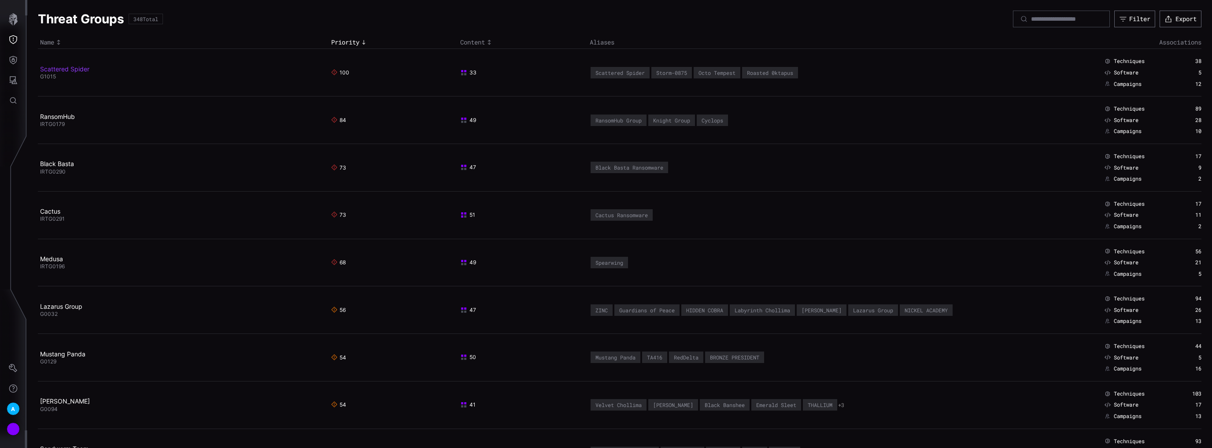
click at [72, 67] on link "Scattered Spider" at bounding box center [64, 68] width 49 height 7
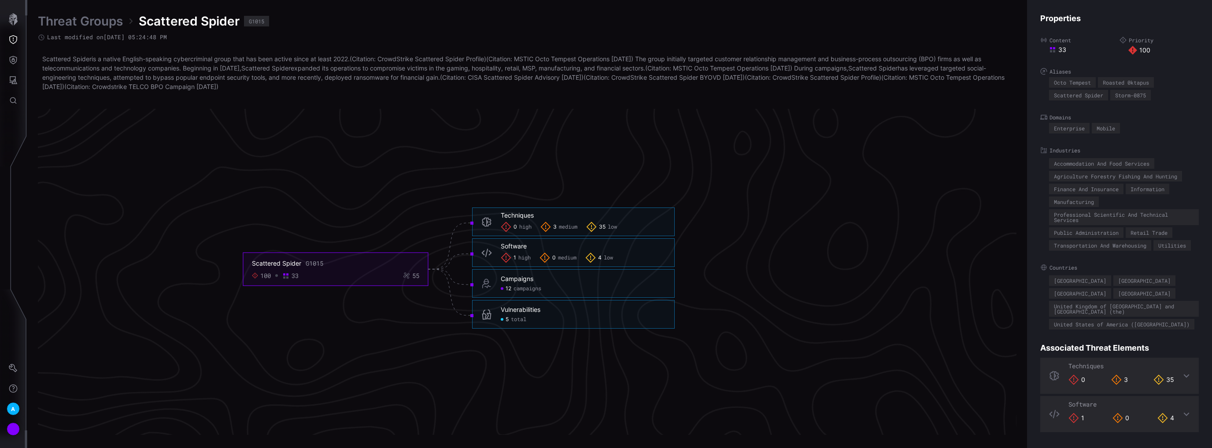
scroll to position [1822, 242]
